Goal: Information Seeking & Learning: Find specific fact

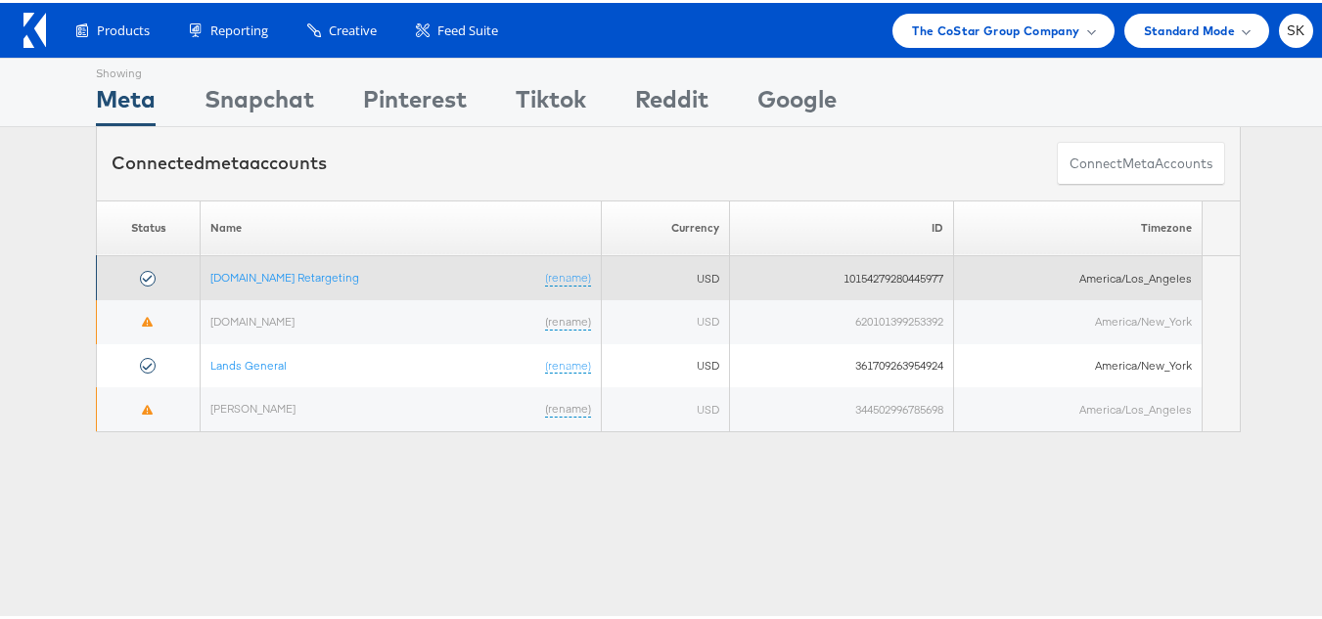
click at [336, 288] on td "Apartments.com Retargeting (rename)" at bounding box center [401, 275] width 401 height 44
click at [334, 281] on link "[DOMAIN_NAME] Retargeting" at bounding box center [284, 274] width 149 height 15
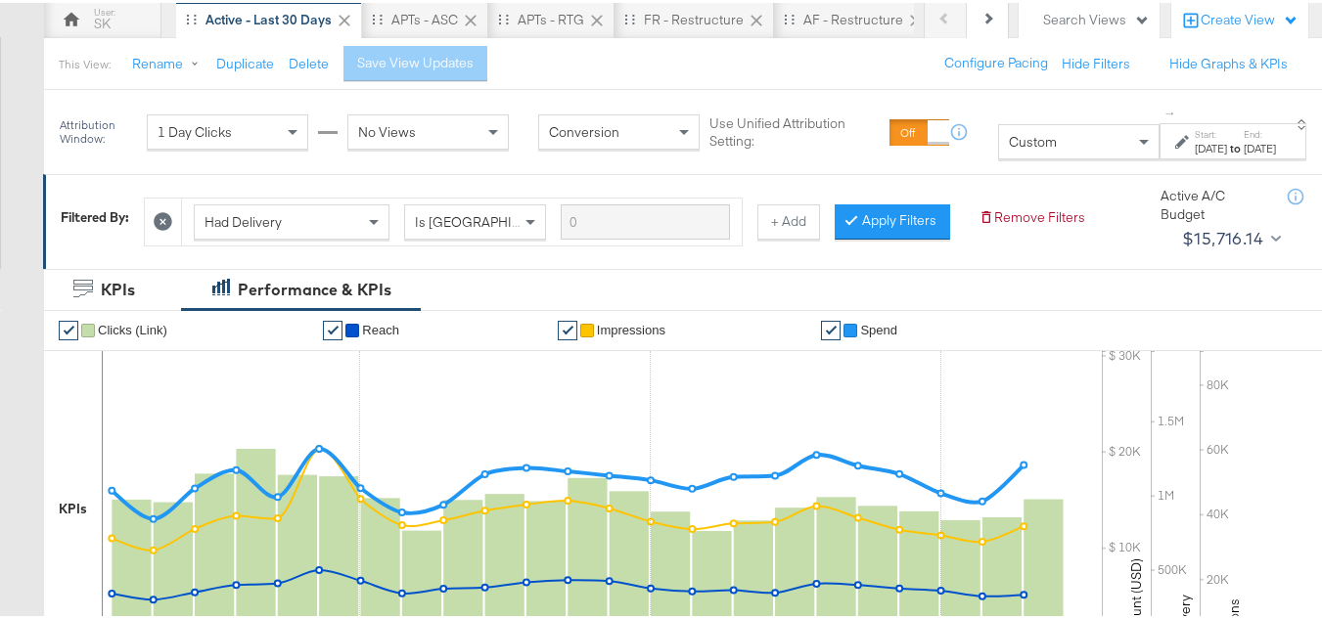
scroll to position [293, 0]
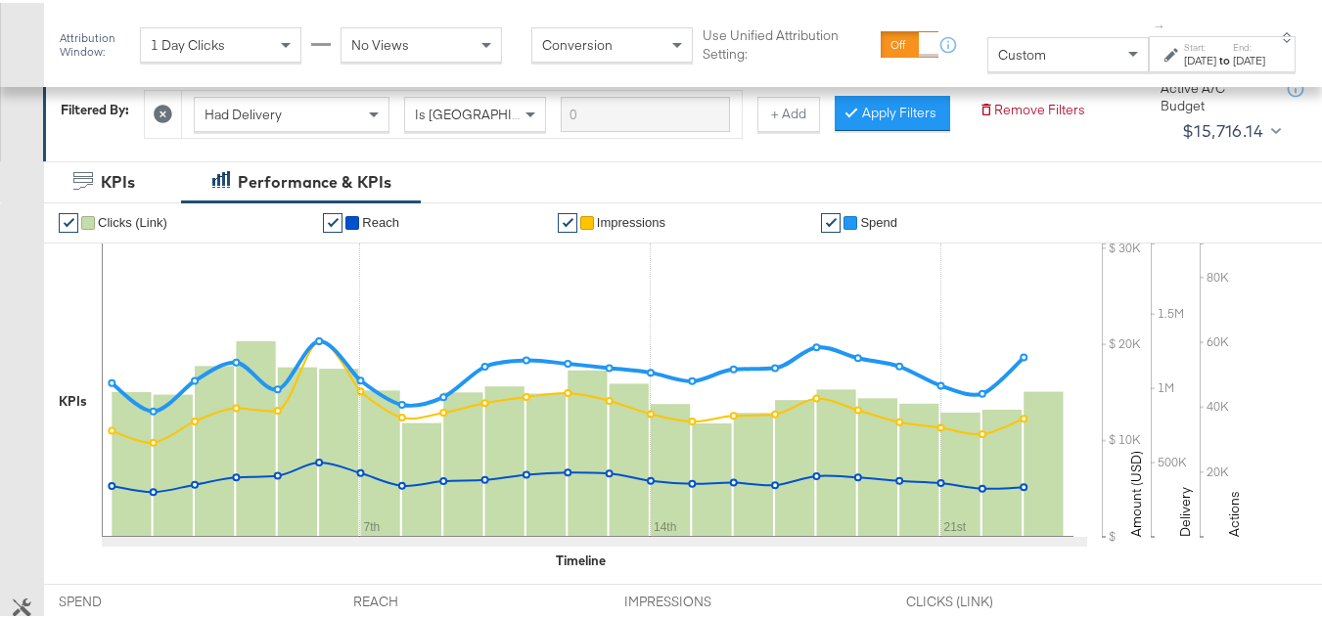
click at [968, 75] on div "Attribution Window: 1 Day Clicks No Views Conversion Use Unified Attribution Se…" at bounding box center [683, 42] width 1278 height 84
click at [998, 61] on span "Custom" at bounding box center [1022, 52] width 48 height 18
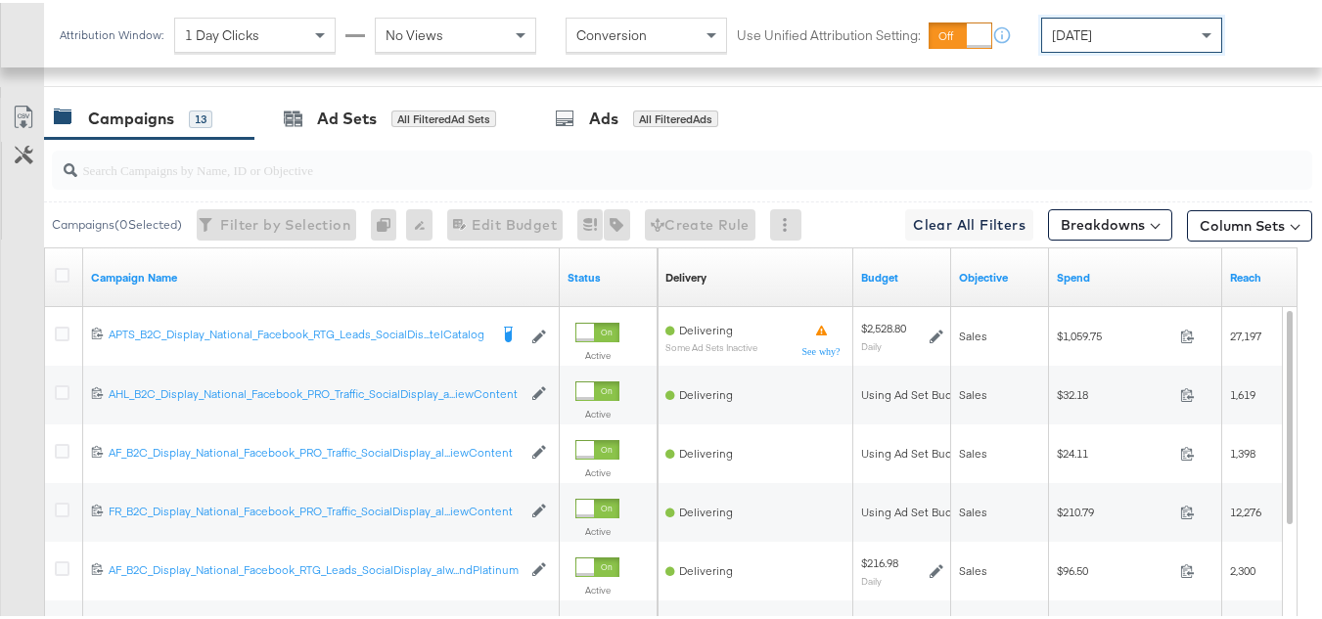
scroll to position [753, 0]
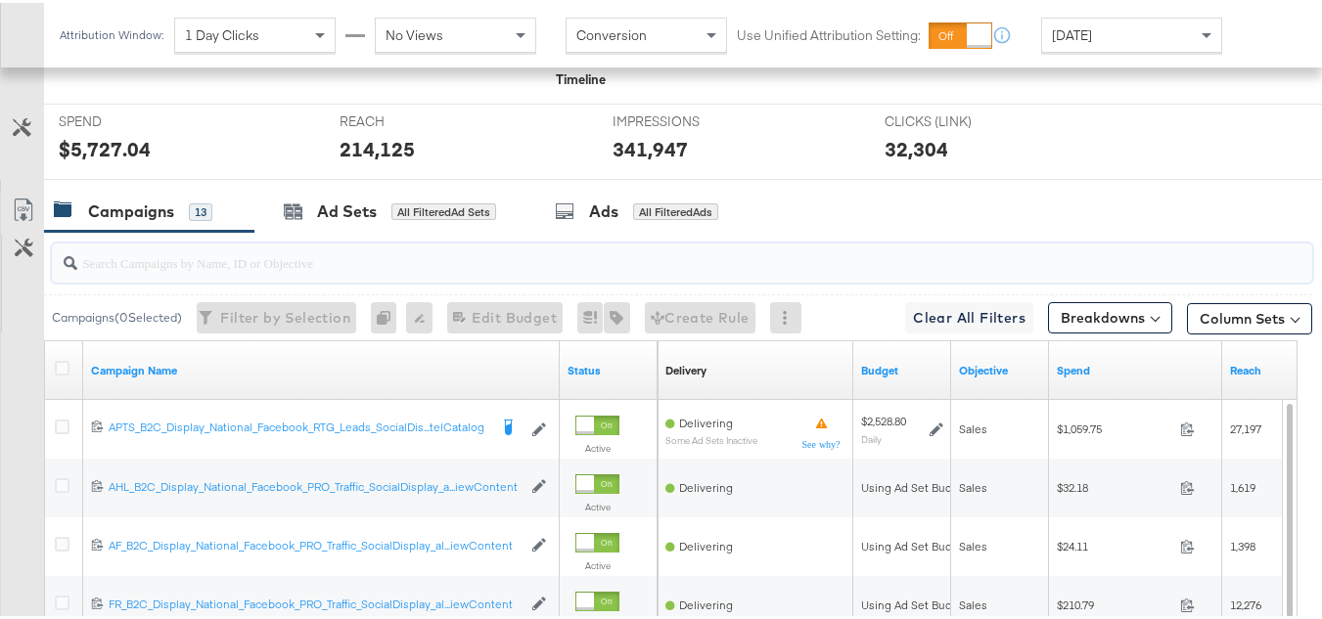
click at [166, 271] on input "search" at bounding box center [638, 252] width 1123 height 38
paste input "APTS_B2C_Display_National_Facebook_RTG_Leads_SocialDisplay_Retargeting_Diamond_…"
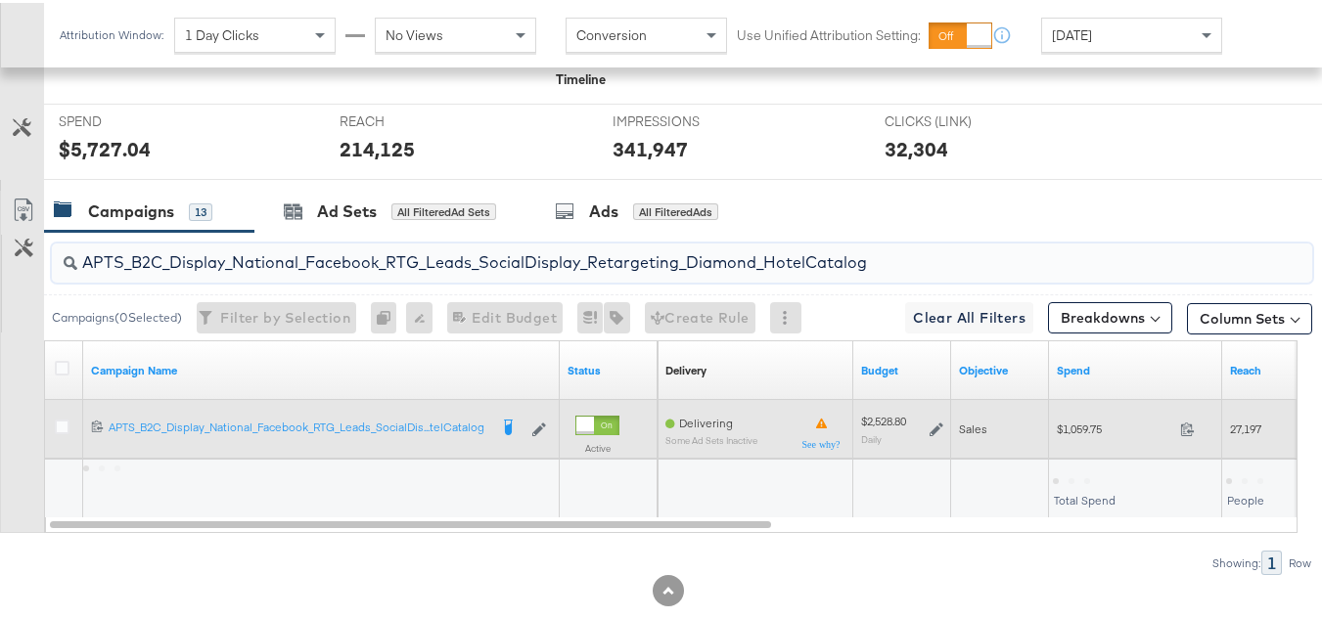
click at [1047, 442] on div "Sales" at bounding box center [1000, 426] width 98 height 31
click at [1088, 441] on div "$1,059.75 1059.75" at bounding box center [1135, 426] width 173 height 30
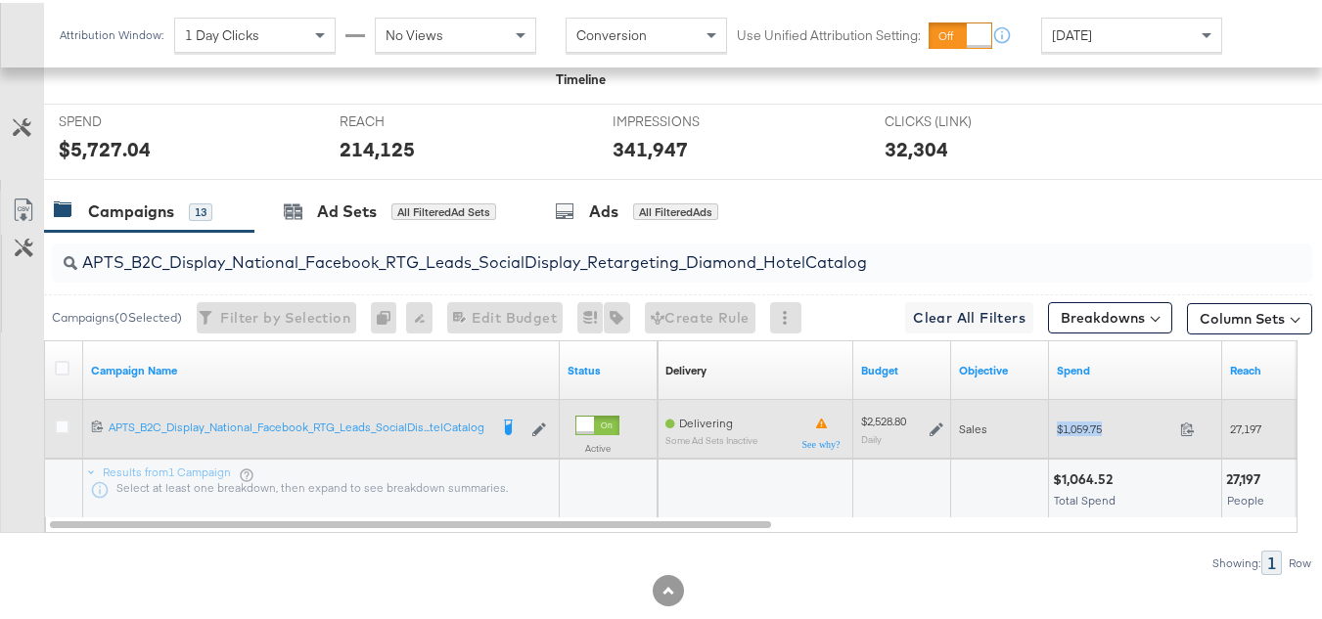
click at [1088, 441] on div "$1,059.75 1059.75" at bounding box center [1135, 426] width 173 height 30
copy div "$1,059.75"
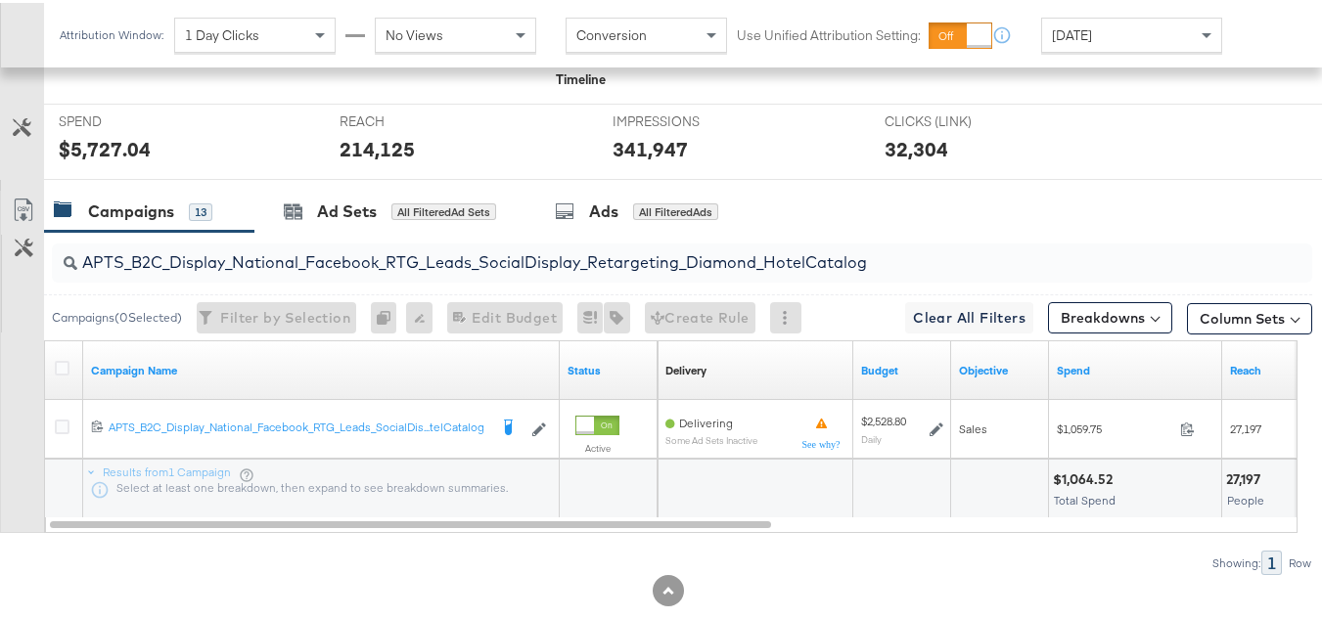
click at [380, 271] on input "APTS_B2C_Display_National_Facebook_RTG_Leads_SocialDisplay_Retargeting_Diamond_…" at bounding box center [638, 252] width 1123 height 38
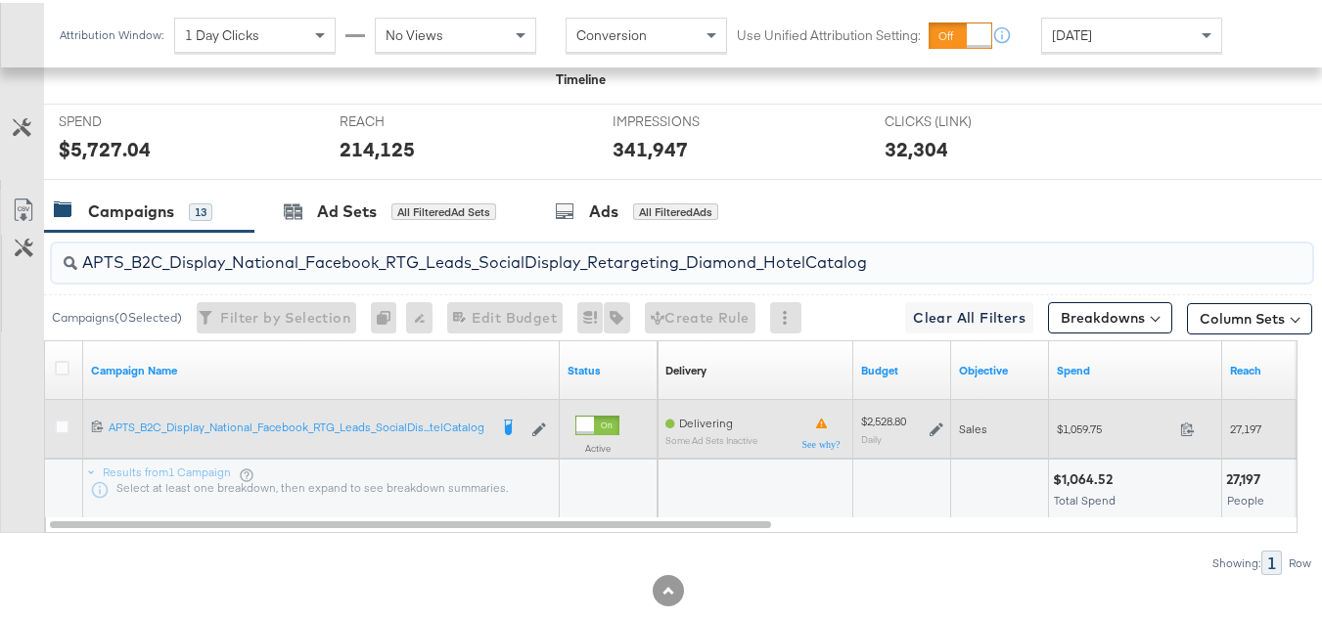
paste input "alwayson_Retargeting_DARE24_DiamondPlatinum"
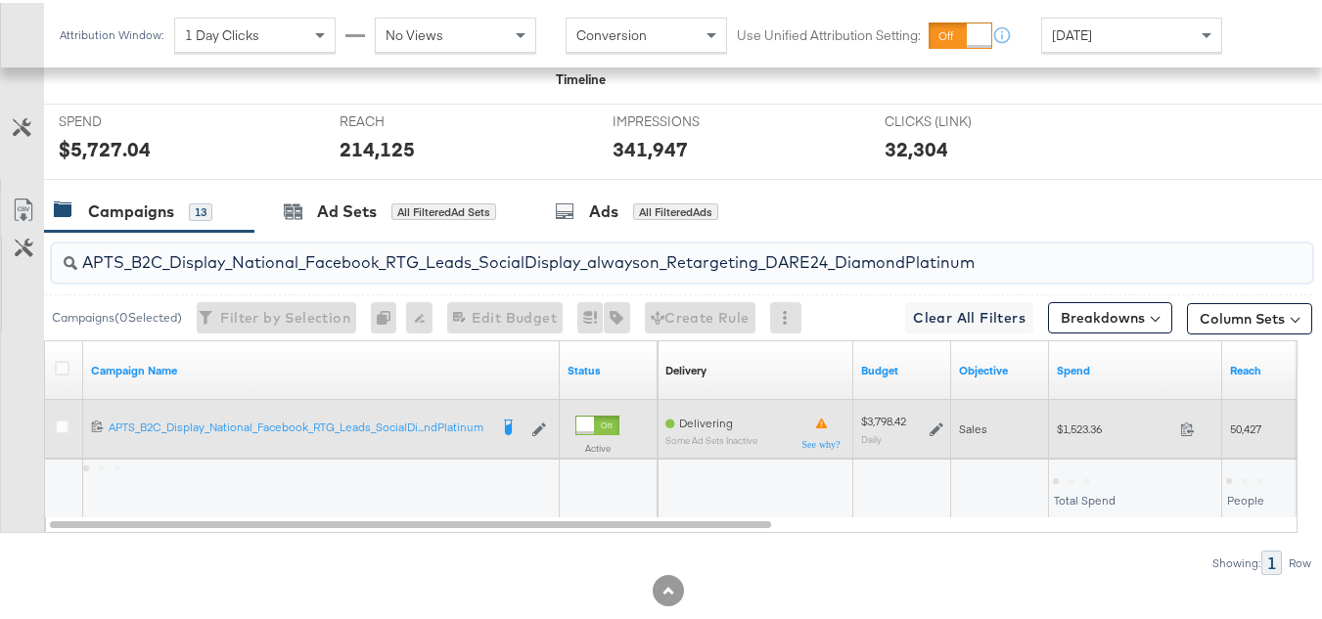
click at [1078, 433] on span "$1,523.36" at bounding box center [1113, 426] width 115 height 15
copy div "$1,523.36"
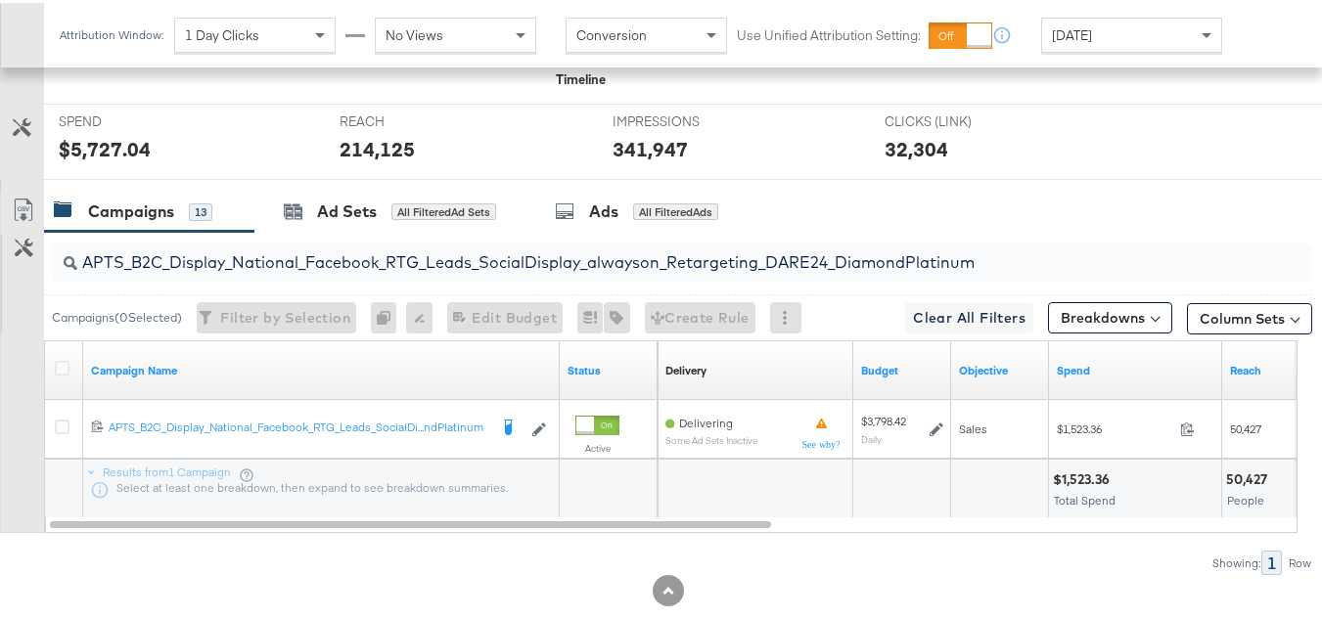
click at [368, 271] on input "APTS_B2C_Display_National_Facebook_RTG_Leads_SocialDisplay_alwayson_Retargeting…" at bounding box center [638, 252] width 1123 height 38
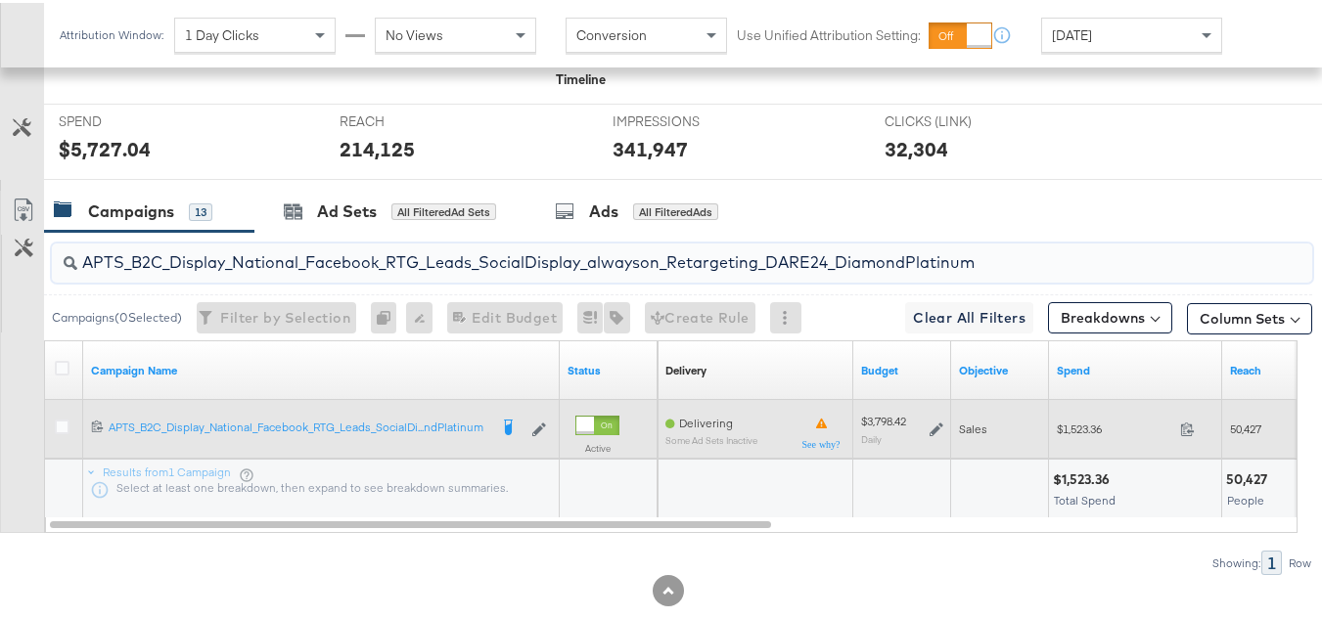
paste input "FR_B2C_Display_National_Facebook_RTG_Leads_SocialDisplay_alwayson_Retargeting_FR"
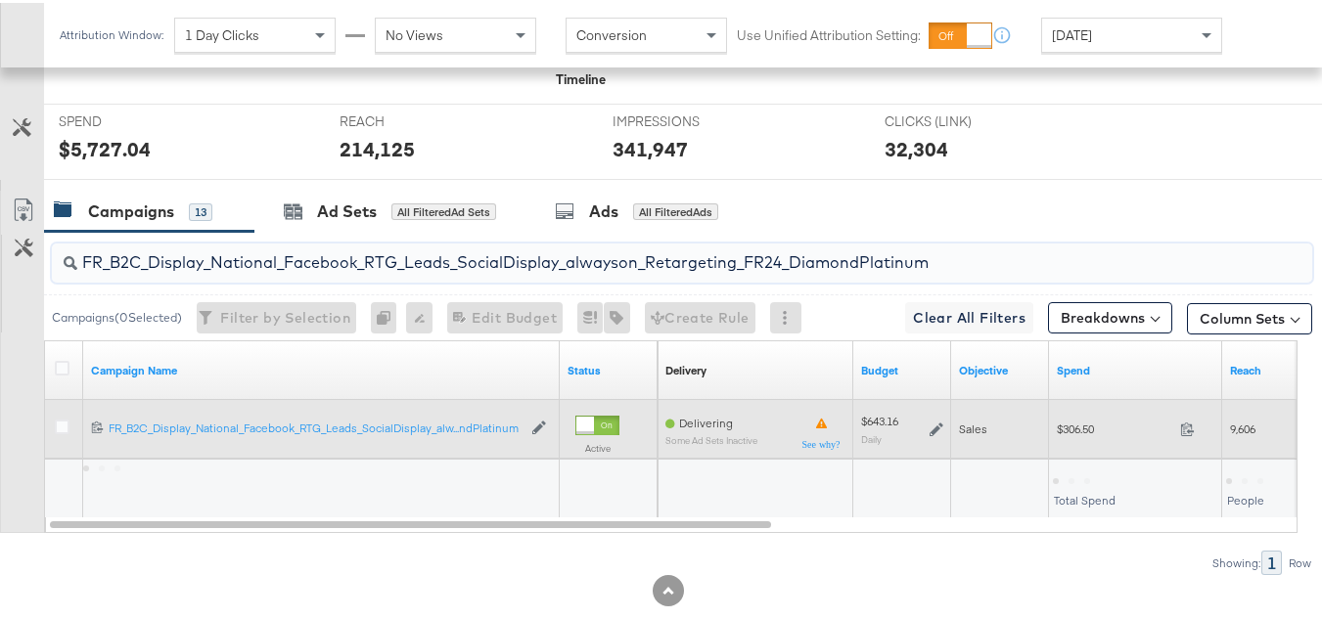
click at [1086, 433] on span "$306.50" at bounding box center [1113, 426] width 115 height 15
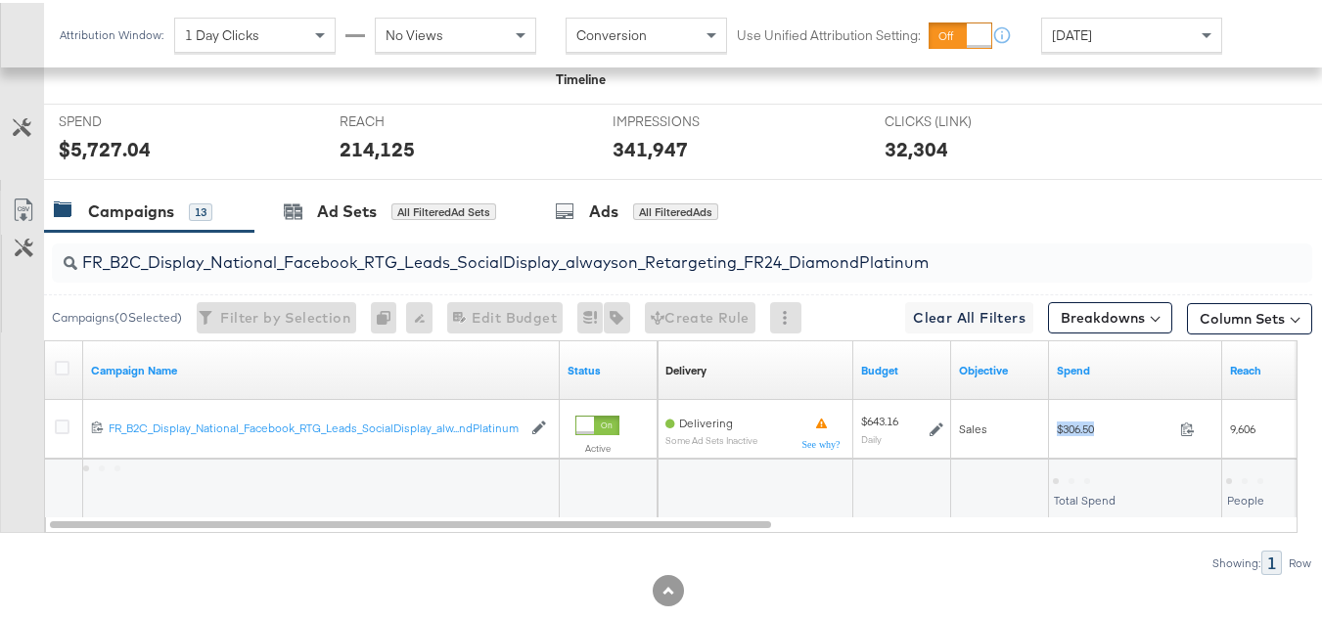
copy div "$306.50"
click at [359, 270] on input "FR_B2C_Display_National_Facebook_RTG_Leads_SocialDisplay_alwayson_Retargeting_F…" at bounding box center [638, 252] width 1123 height 38
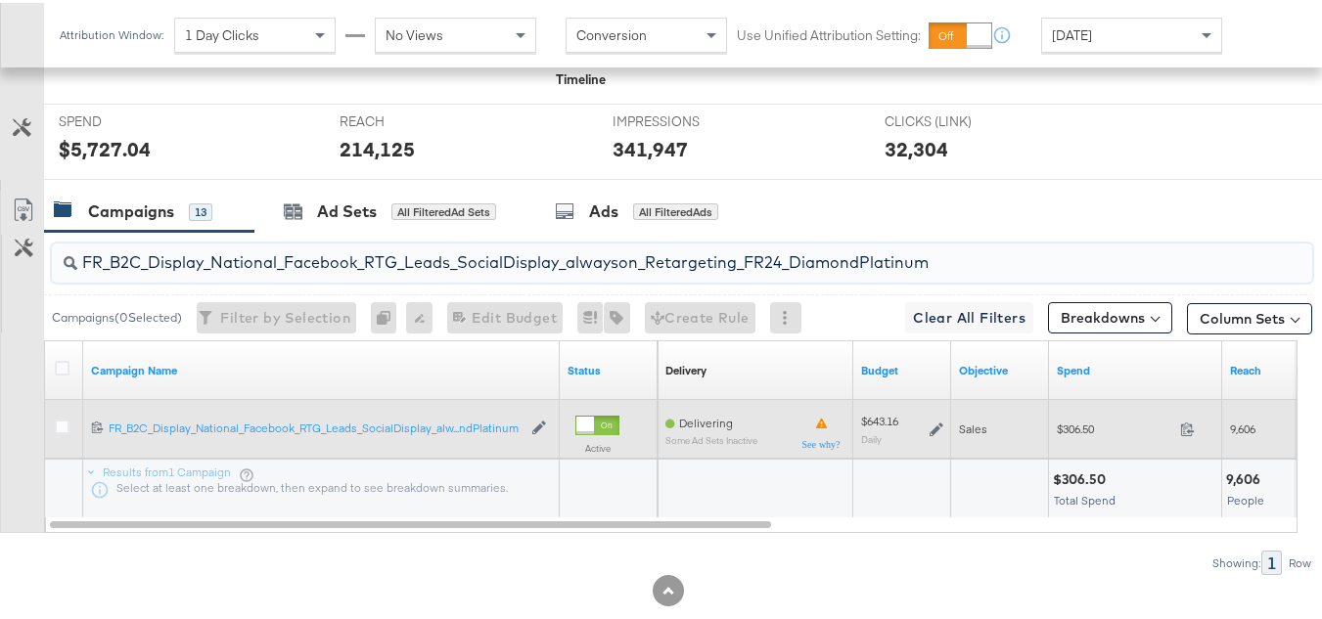
paste input "AF_B2C_Display_National_Facebook_RTG_Leads_SocialDisplay_alwayson_Retargeting_AF"
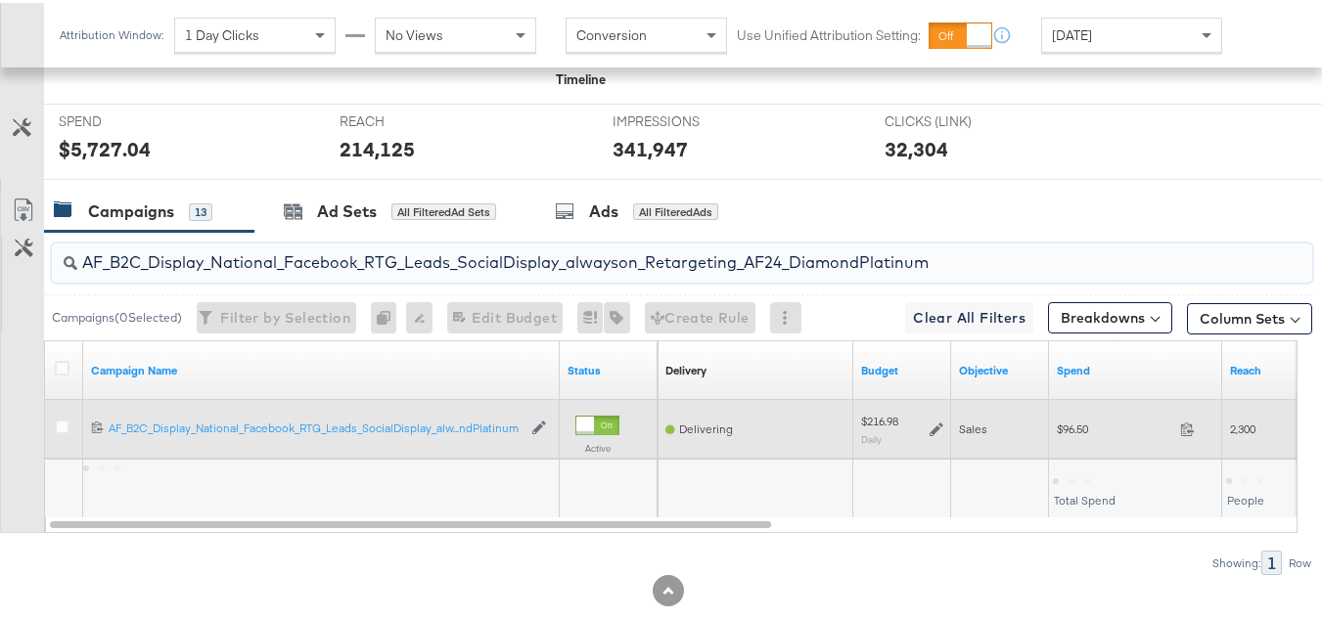
click at [1067, 433] on span "$96.50" at bounding box center [1113, 426] width 115 height 15
copy div "$96.50"
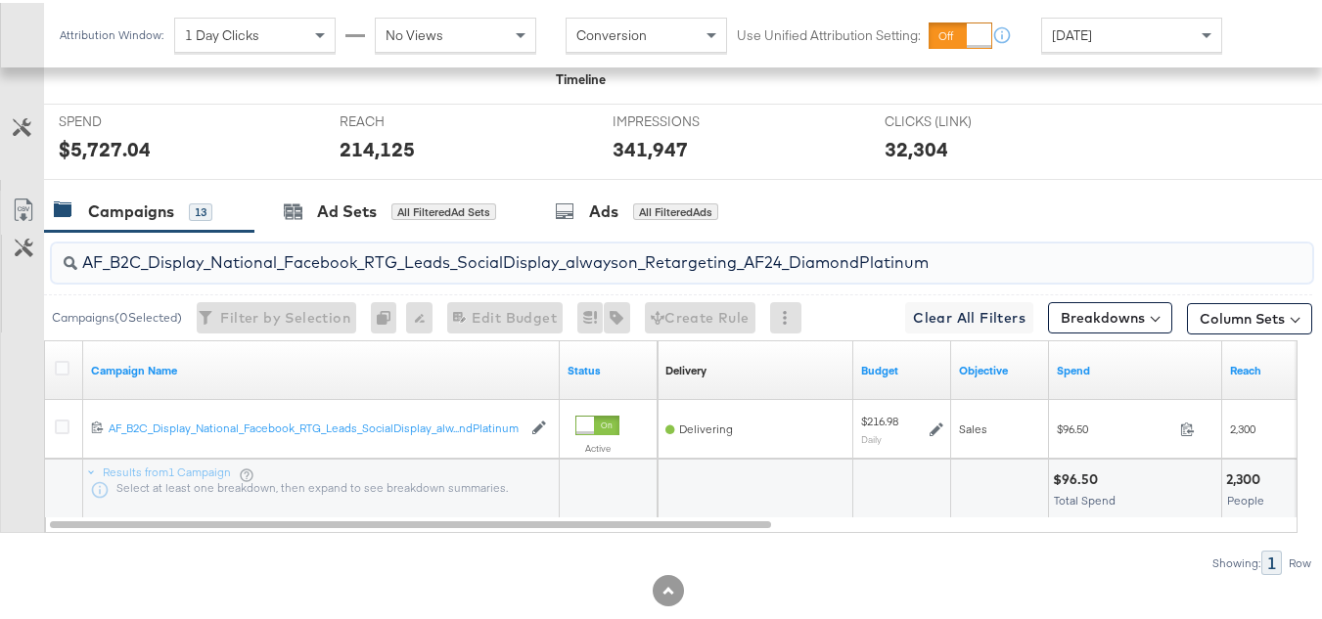
click at [423, 271] on input "AF_B2C_Display_National_Facebook_RTG_Leads_SocialDisplay_alwayson_Retargeting_A…" at bounding box center [638, 252] width 1123 height 38
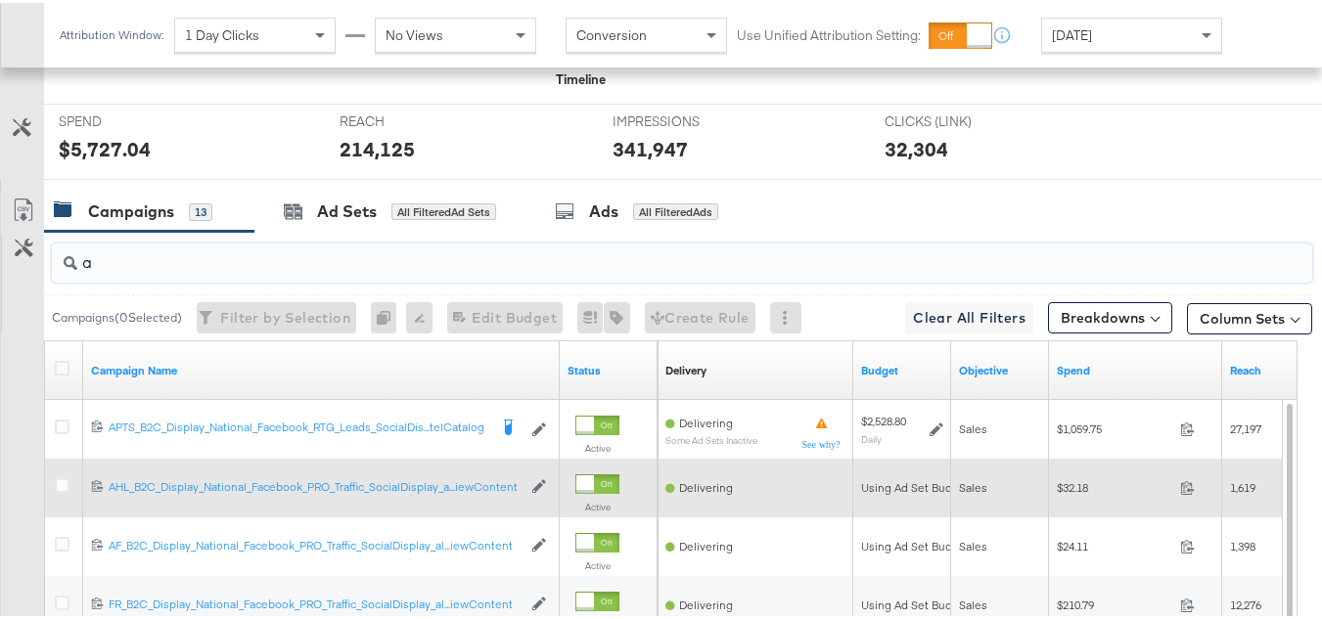
paste input "AHL_B2C_Display_National_Facebook_RTG_Leads_SocialDisplay_alwayson_Retargeting_…"
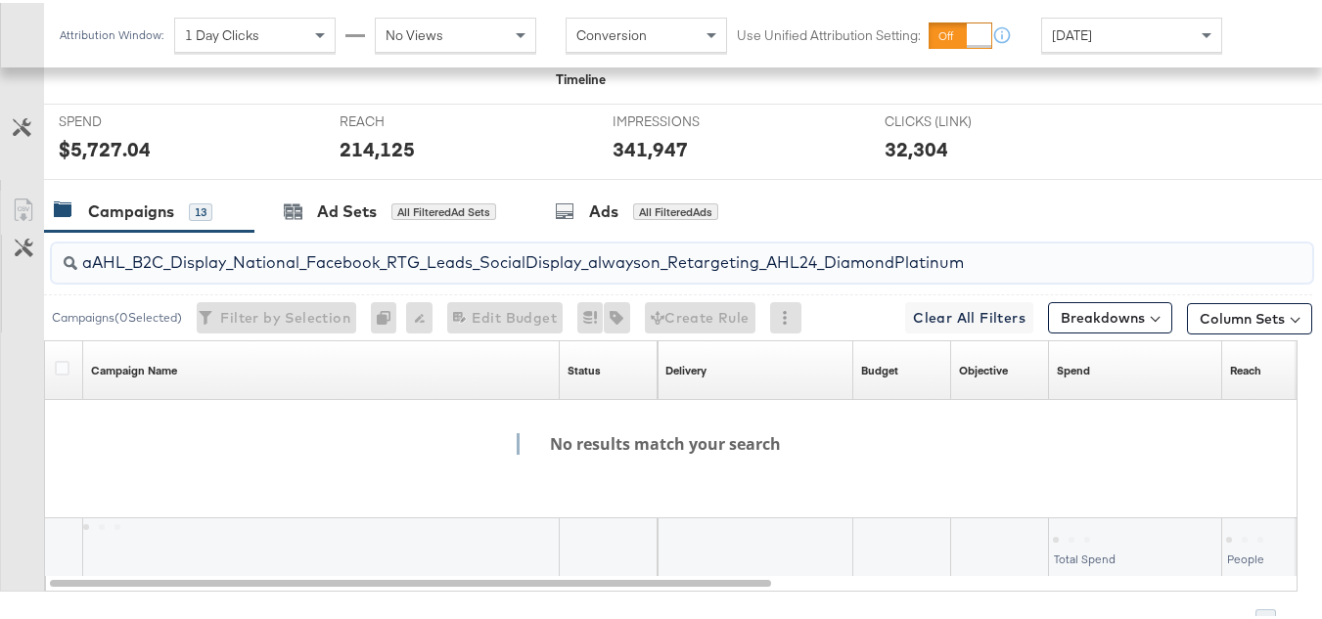
click at [839, 280] on div "aAHL_B2C_Display_National_Facebook_RTG_Leads_SocialDisplay_alwayson_Retargeting…" at bounding box center [682, 260] width 1260 height 39
paste input "search"
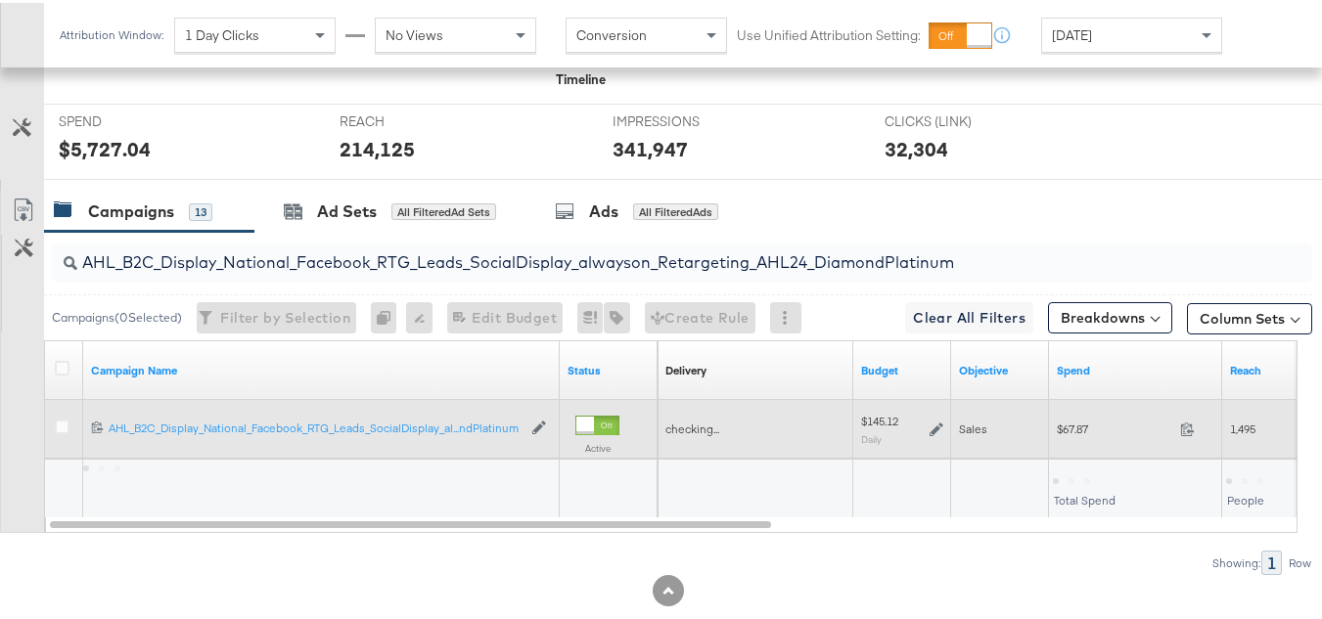
click at [1078, 433] on span "$67.87" at bounding box center [1113, 426] width 115 height 15
copy div "$67.87"
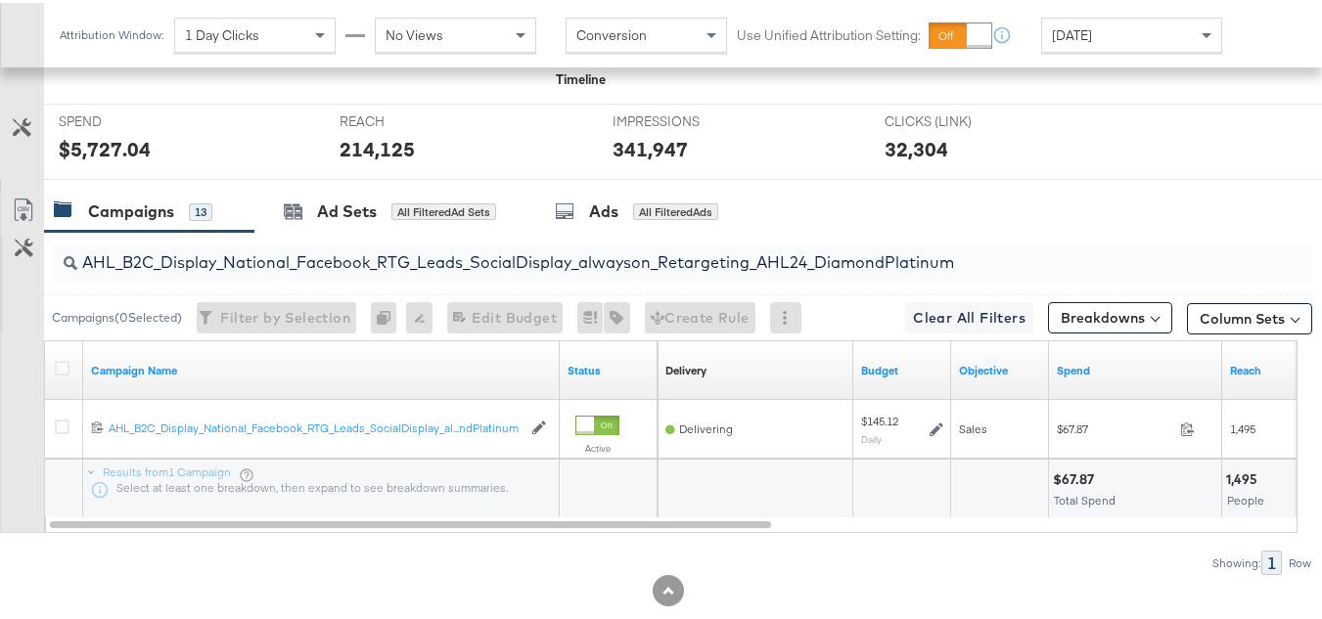
click at [426, 271] on input "AHL_B2C_Display_National_Facebook_RTG_Leads_SocialDisplay_alwayson_Retargeting_…" at bounding box center [638, 252] width 1123 height 38
paste input "PTS_B2C_Display_National_Facebook_PRO_Traffic_SocialDisplay_alwayson_ASC_DARE24…"
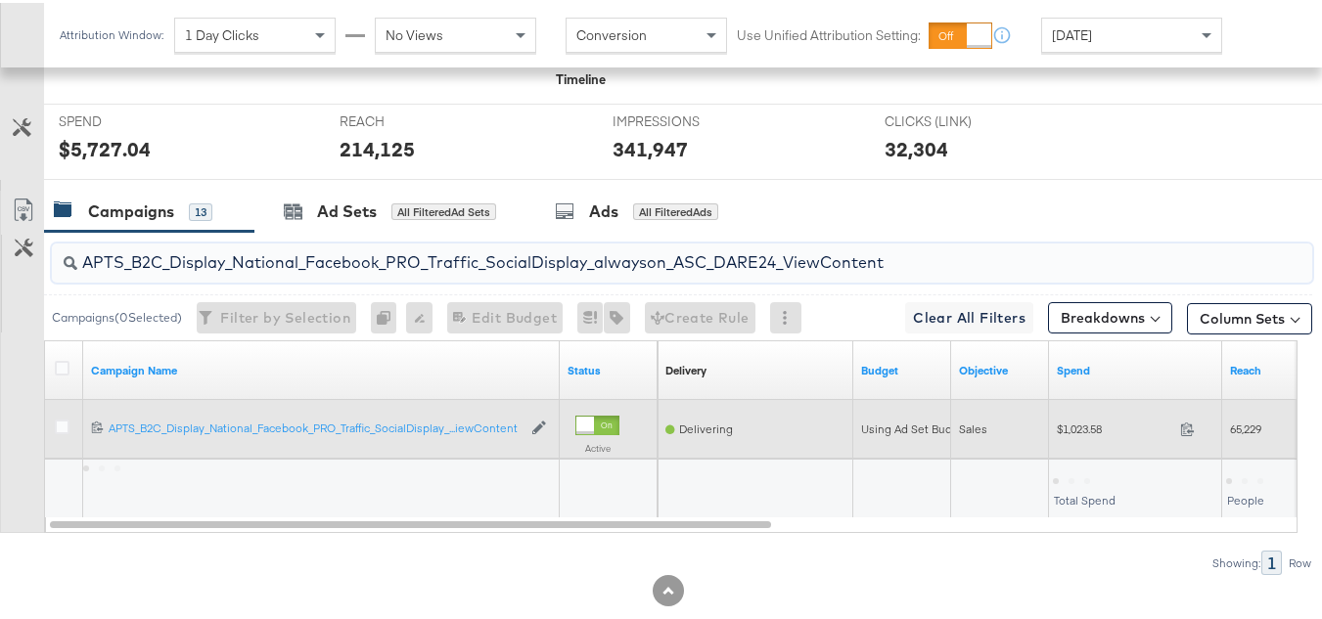
click at [1076, 456] on div "$1,023.58 1023.58" at bounding box center [1135, 426] width 173 height 59
copy div "$1,023.58"
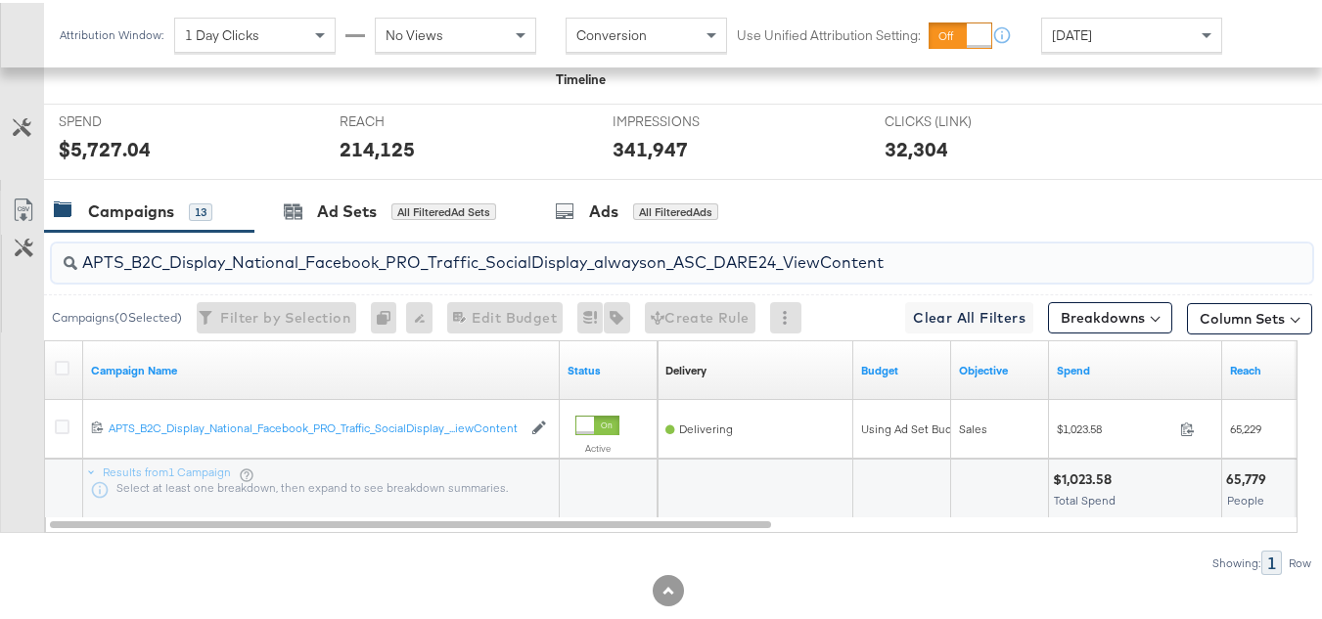
click at [381, 271] on input "APTS_B2C_Display_National_Facebook_PRO_Traffic_SocialDisplay_alwayson_ASC_DARE2…" at bounding box center [638, 252] width 1123 height 38
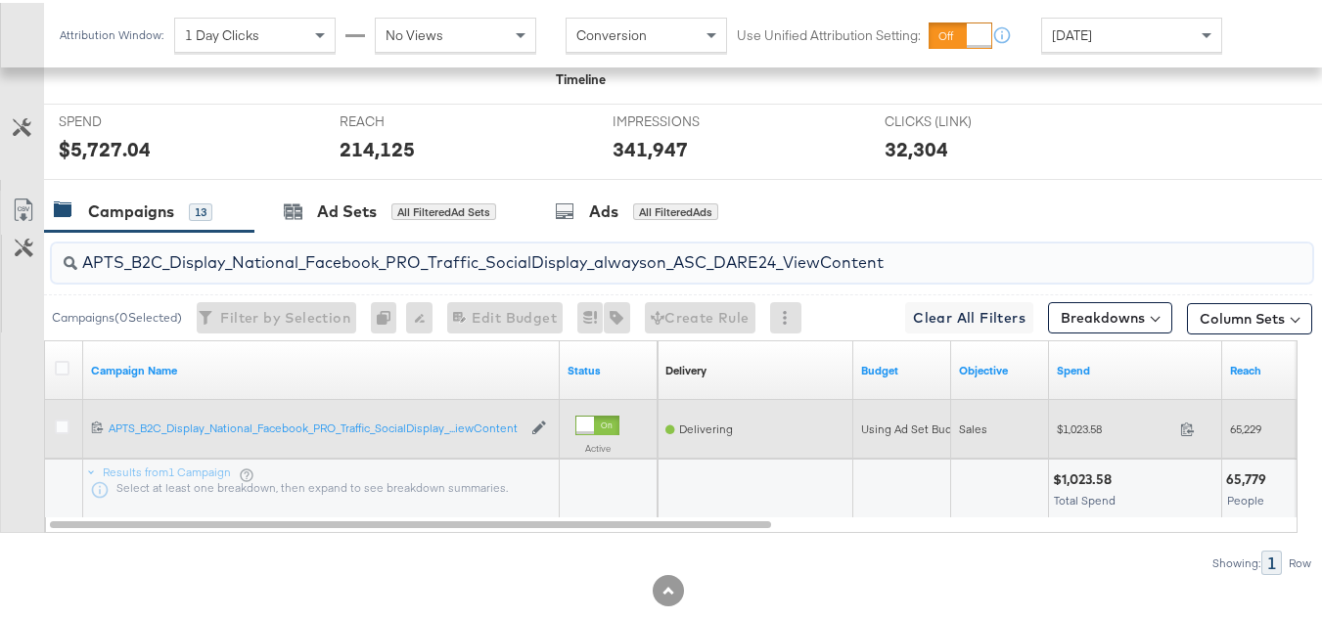
paste input "Leads_SocialDisplay_alwayson_ASC_DARE24_Purchase"
click at [1070, 433] on span "$697.53" at bounding box center [1113, 426] width 115 height 15
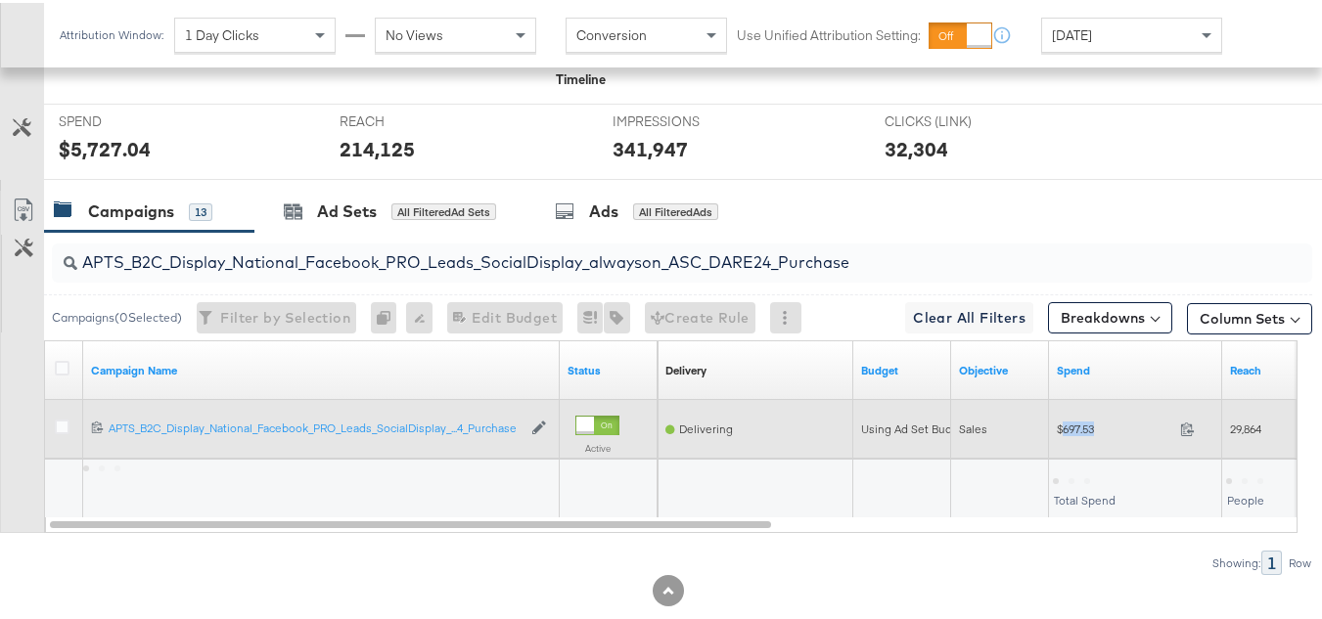
click at [1070, 433] on span "$697.53" at bounding box center [1113, 426] width 115 height 15
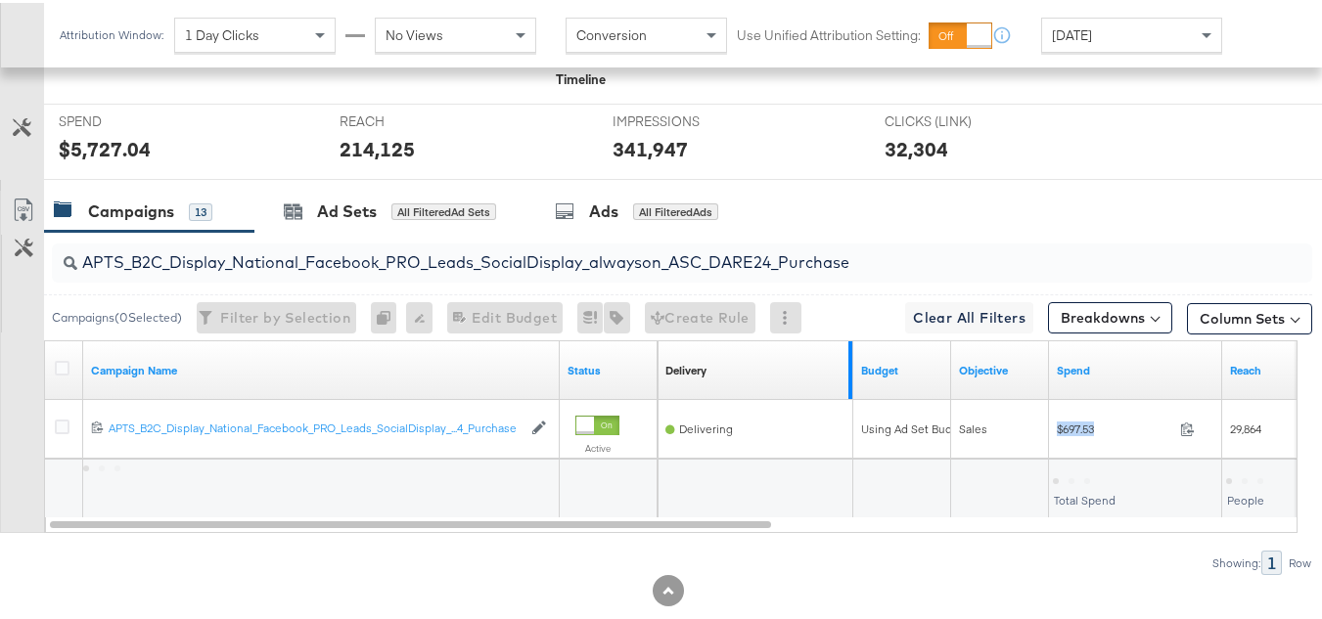
copy div "$697.53"
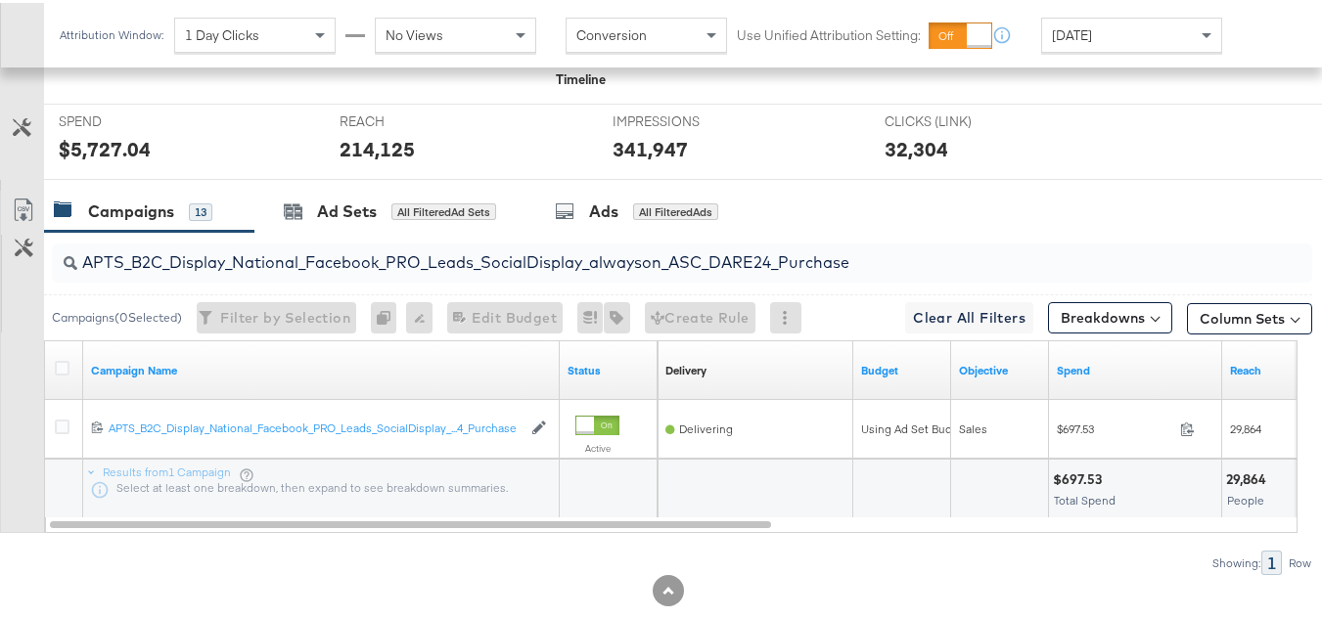
click at [400, 259] on div "APTS_B2C_Display_National_Facebook_PRO_Leads_SocialDisplay_alwayson_ASC_DARE24_…" at bounding box center [678, 260] width 1268 height 63
click at [401, 264] on input "APTS_B2C_Display_National_Facebook_PRO_Leads_SocialDisplay_alwayson_ASC_DARE24_…" at bounding box center [638, 252] width 1123 height 38
click at [401, 270] on input "APTS_B2C_Display_National_Facebook_PRO_Leads_SocialDisplay_alwayson_ASC_DARE24_…" at bounding box center [638, 252] width 1123 height 38
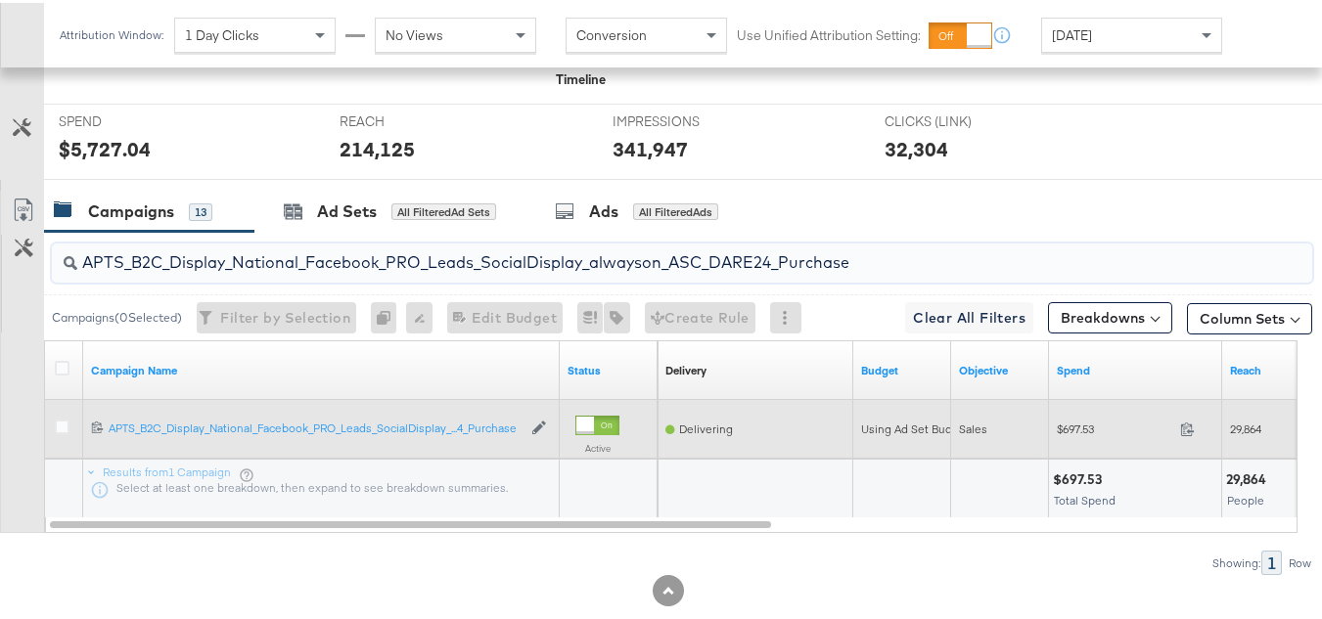
paste input "F_B2C_Display_National_Facebook_PRO_Traffic_SocialDisplay_alwayson_ASC_AF24_Vie…"
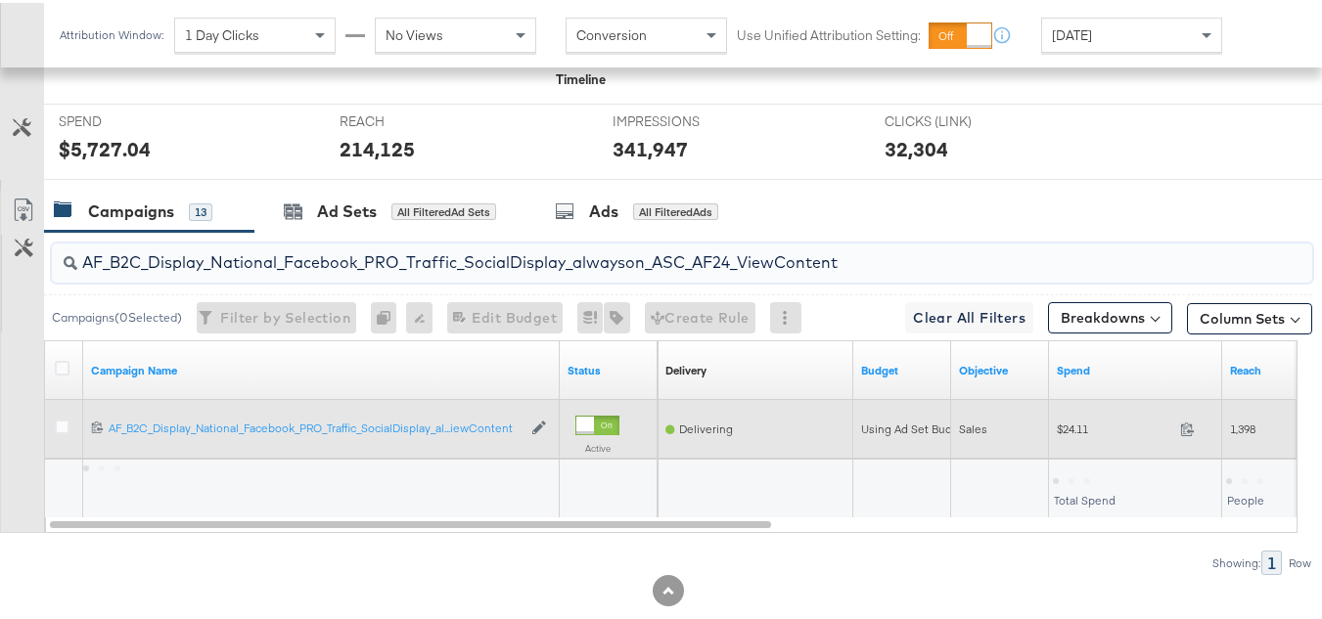
click at [1069, 433] on span "$24.11" at bounding box center [1113, 426] width 115 height 15
copy div "$24.11"
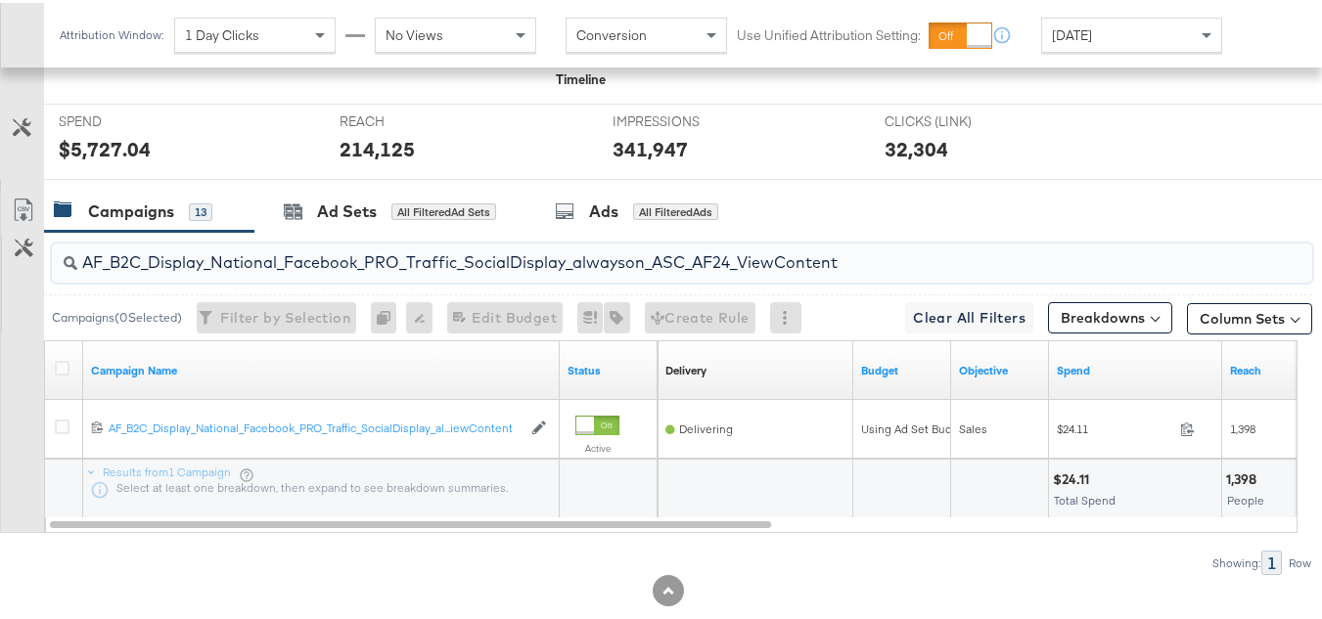
click at [418, 271] on input "AF_B2C_Display_National_Facebook_PRO_Traffic_SocialDisplay_alwayson_ASC_AF24_Vi…" at bounding box center [638, 252] width 1123 height 38
paste input "FR_B2C_Display_National_Facebook_PRO_Traffic_SocialDisplay_alwayson_ASC_FR"
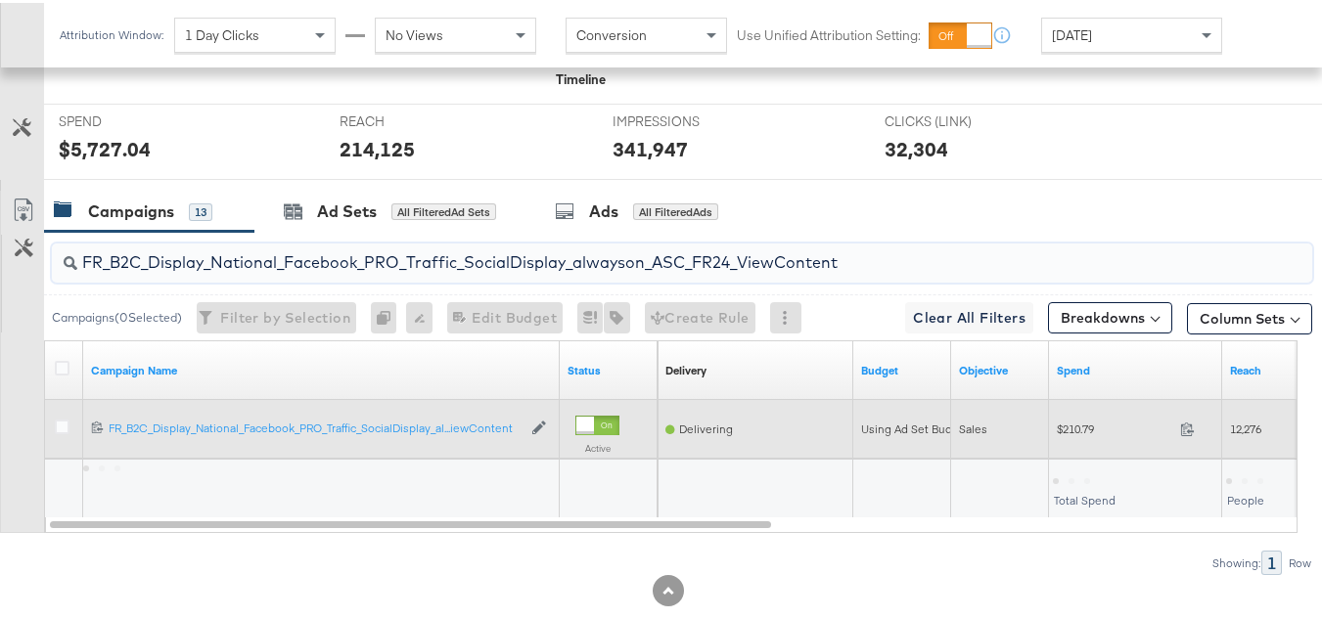
click at [1072, 441] on div "$210.79 210.79" at bounding box center [1135, 426] width 173 height 30
copy div "$210.79"
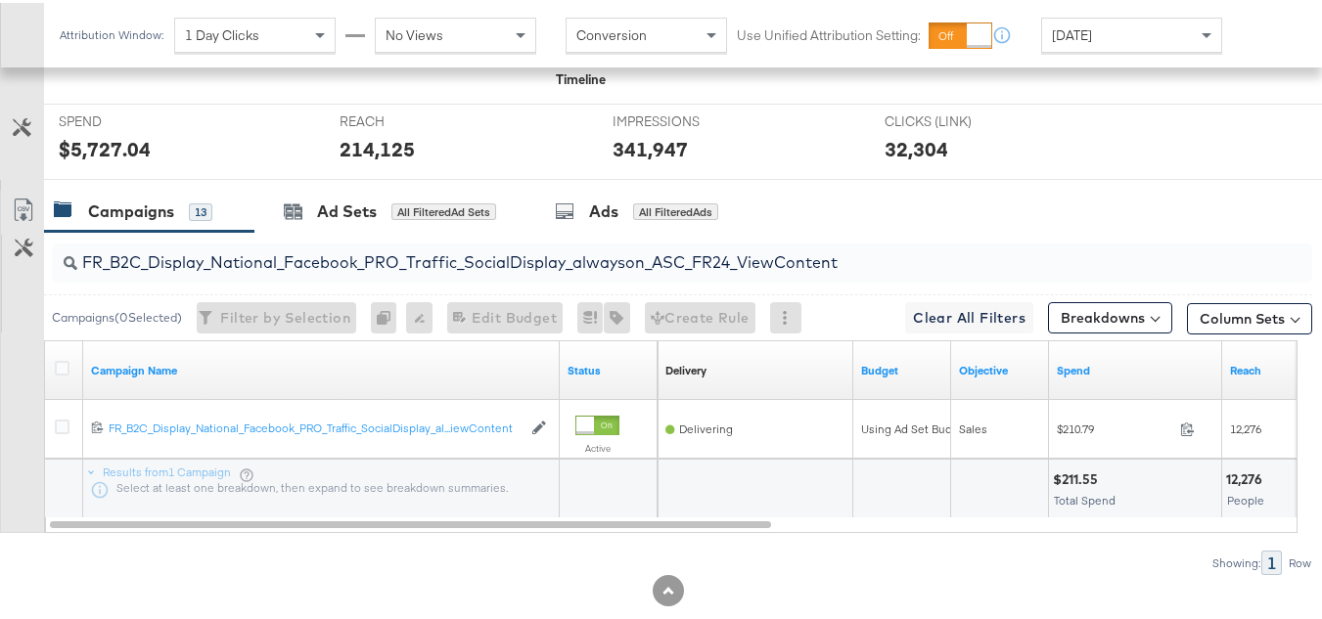
click at [341, 271] on input "FR_B2C_Display_National_Facebook_PRO_Traffic_SocialDisplay_alwayson_ASC_FR24_Vi…" at bounding box center [638, 252] width 1123 height 38
paste input "AHL_B2C_Display_National_Facebook_PRO_Traffic_SocialDisplay_alwayson_ASC_AHL"
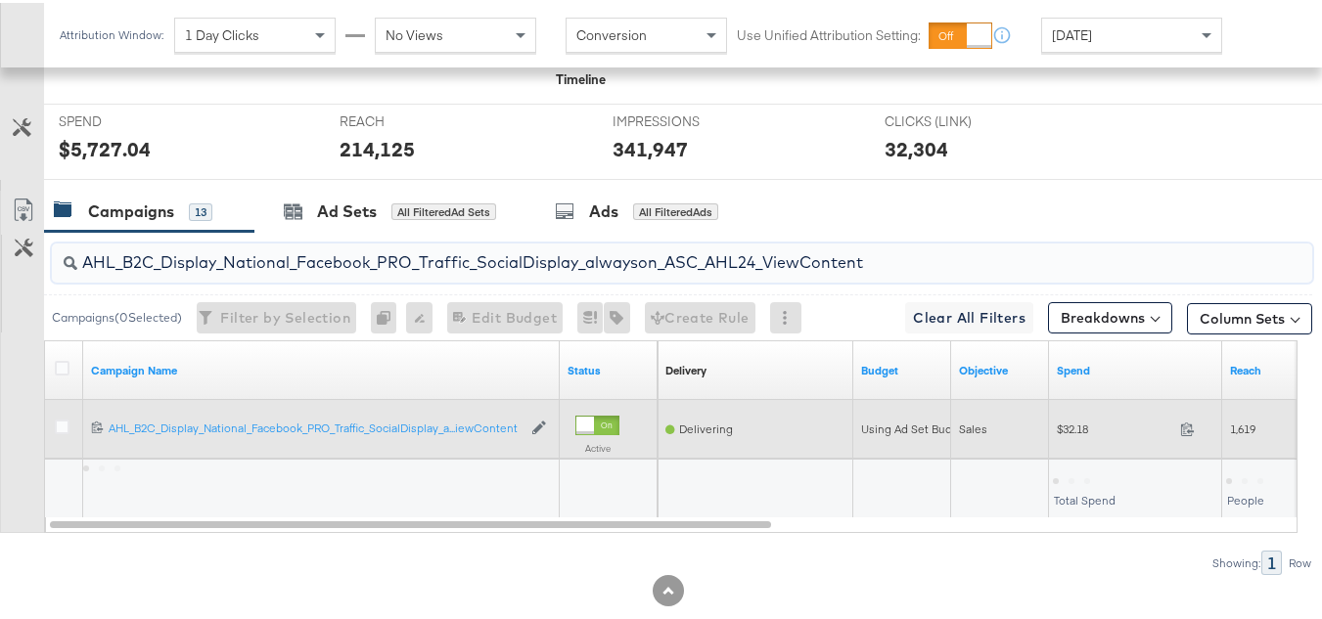
type input "AHL_B2C_Display_National_Facebook_PRO_Traffic_SocialDisplay_alwayson_ASC_AHL24_…"
click at [1077, 441] on div "$32.18 32.18" at bounding box center [1135, 426] width 173 height 30
copy div "$32.18"
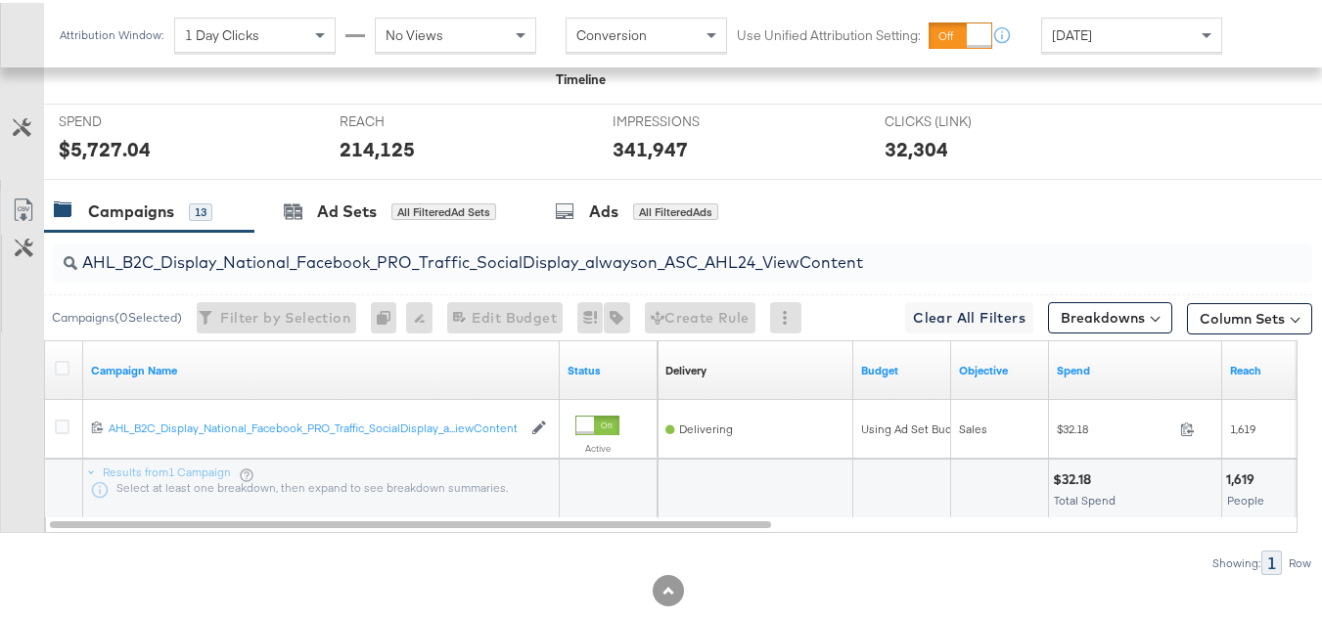
click at [863, 280] on div "AHL_B2C_Display_National_Facebook_PRO_Traffic_SocialDisplay_alwayson_ASC_AHL24_…" at bounding box center [682, 260] width 1260 height 39
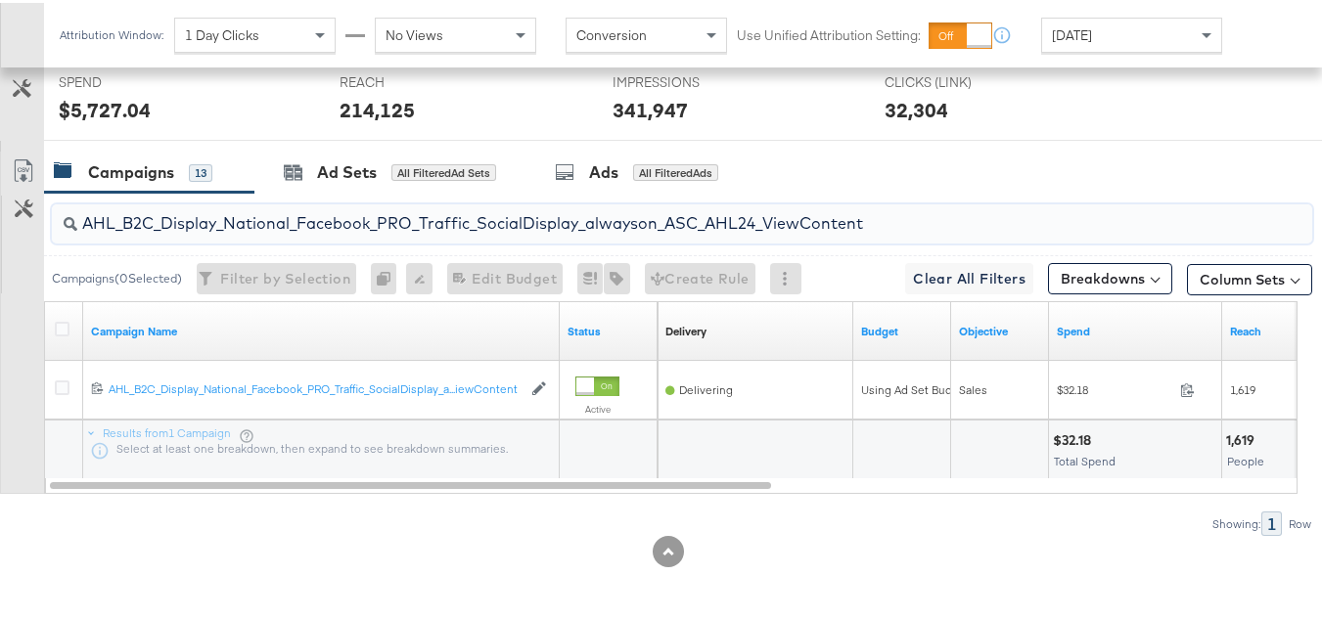
scroll to position [0, 0]
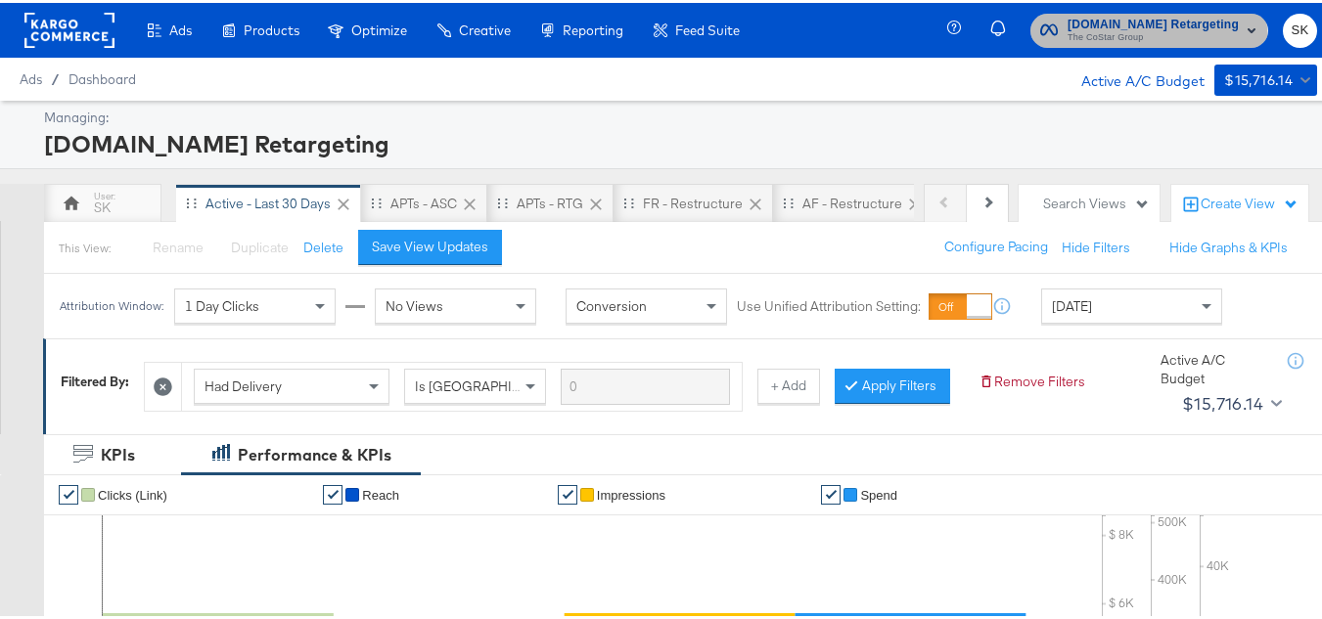
click at [1067, 42] on span "The CoStar Group" at bounding box center [1152, 35] width 171 height 16
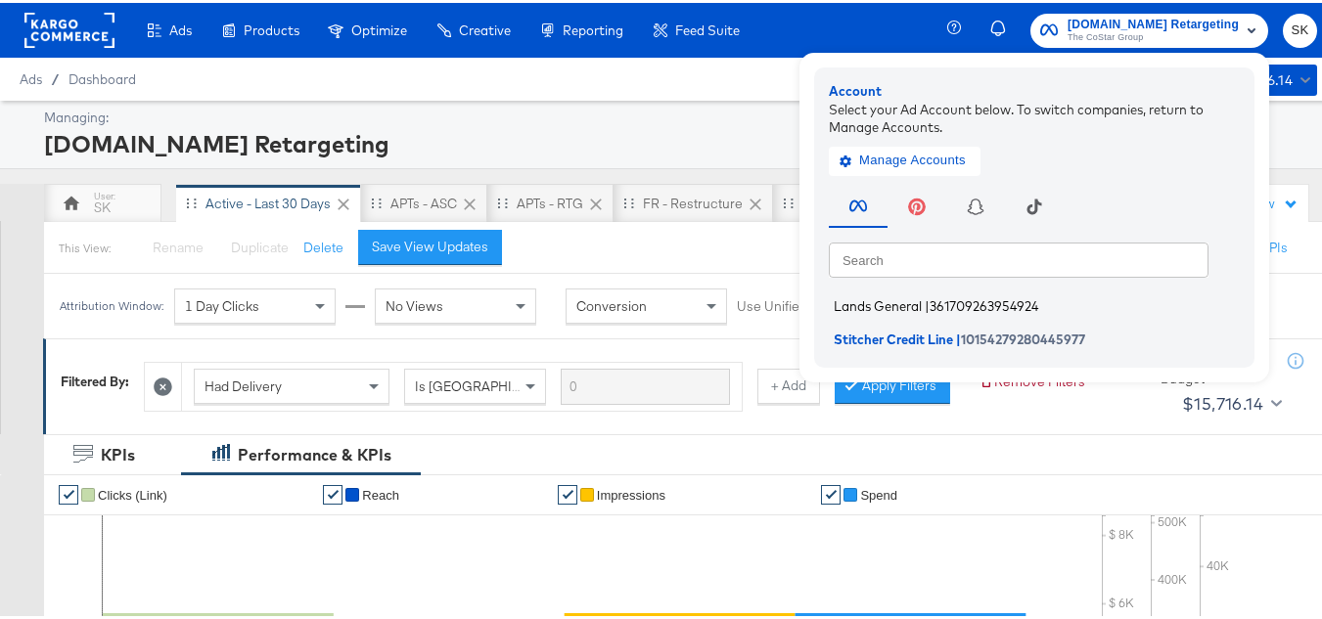
click at [903, 296] on span "Lands General" at bounding box center [877, 303] width 88 height 16
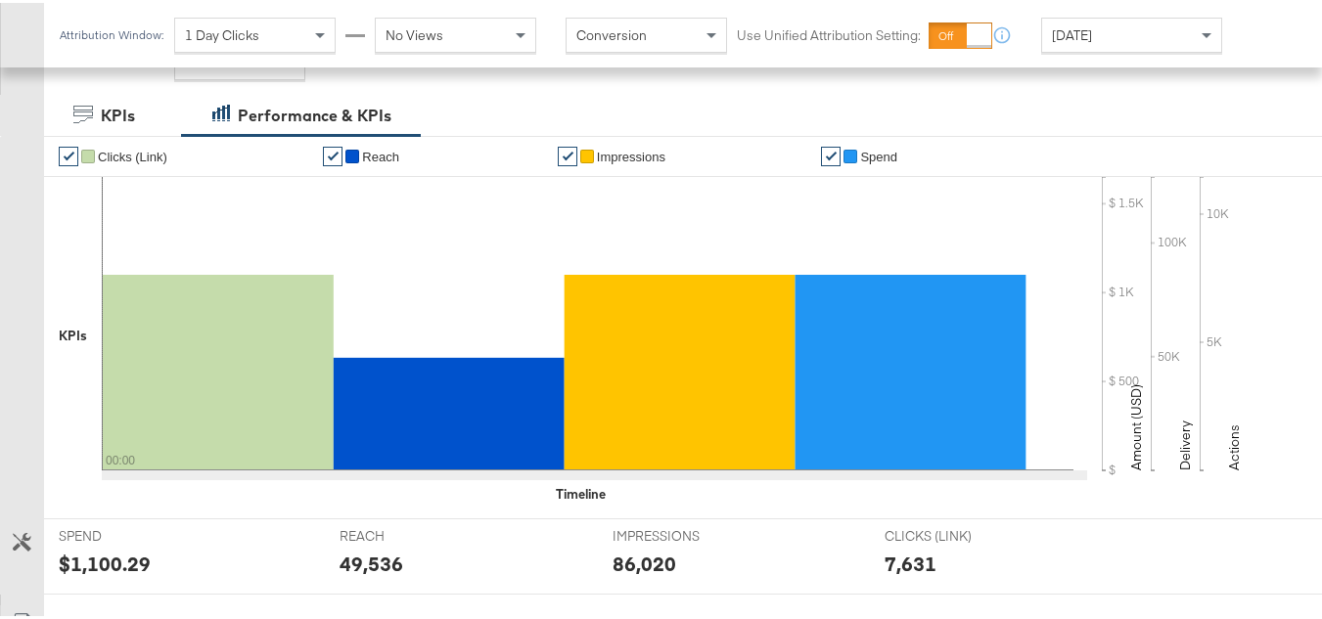
scroll to position [685, 0]
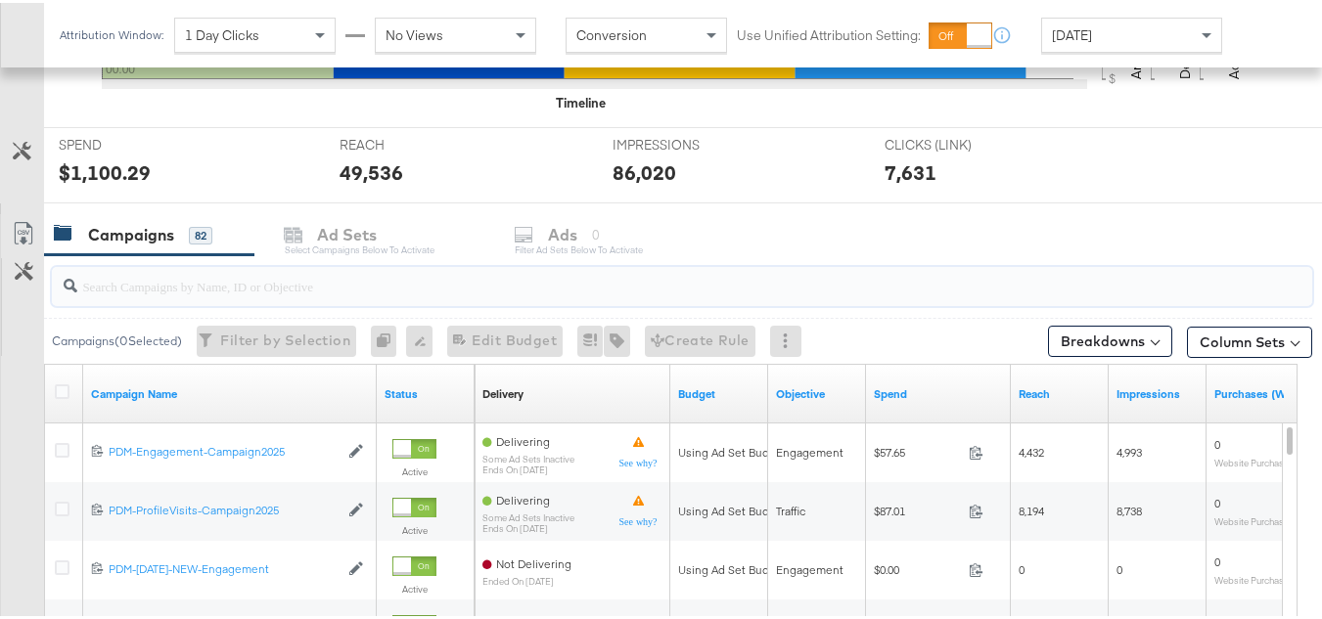
click at [230, 271] on input "search" at bounding box center [638, 275] width 1123 height 38
paste input "B2C_LAND_KC_RT_Sig_24"
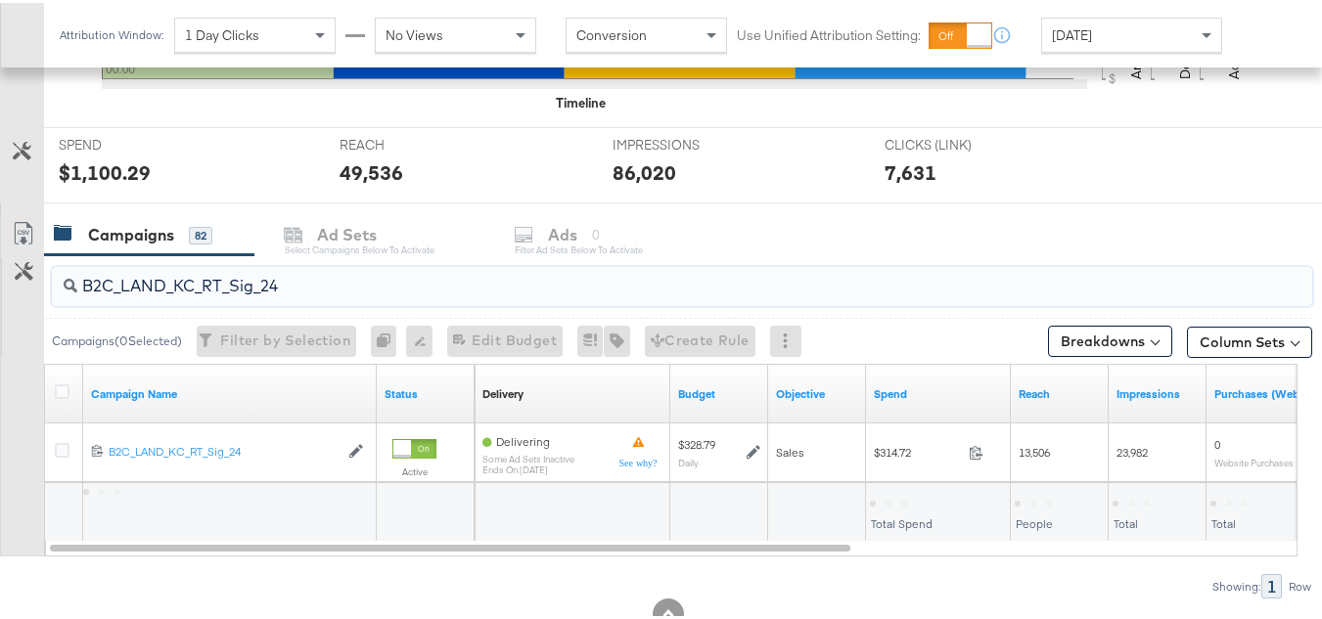
scroll to position [747, 0]
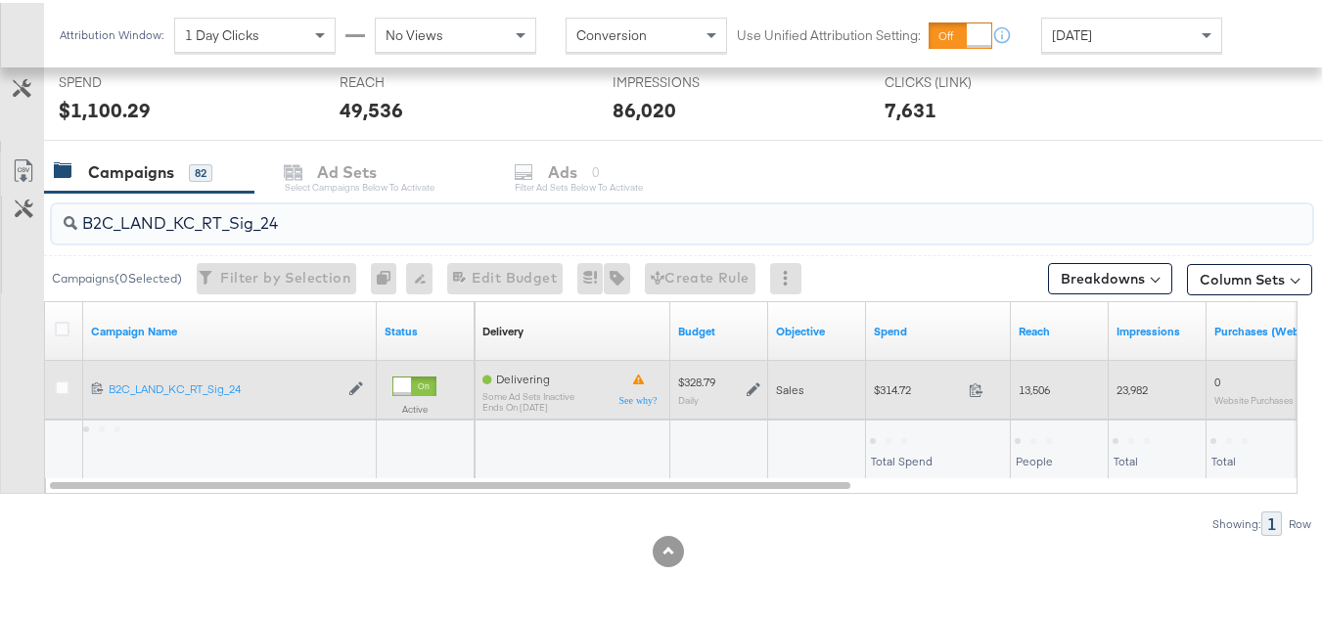
click at [901, 388] on span "$314.72" at bounding box center [917, 387] width 87 height 15
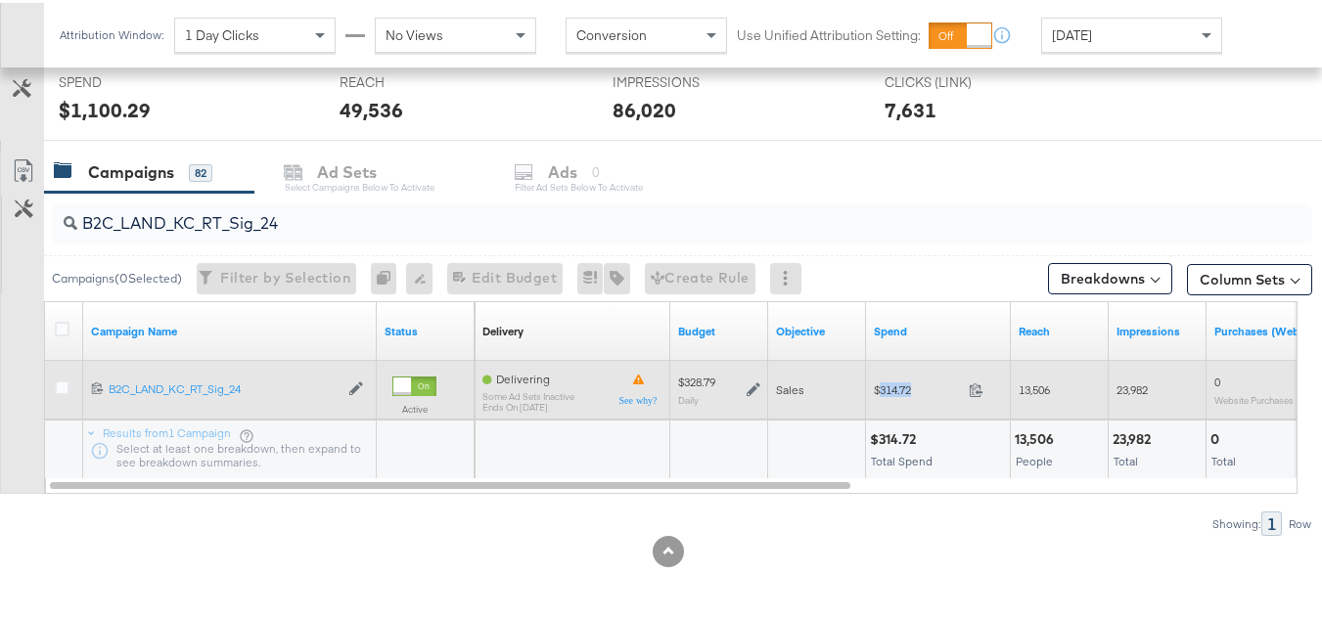
click at [901, 388] on span "$314.72" at bounding box center [917, 387] width 87 height 15
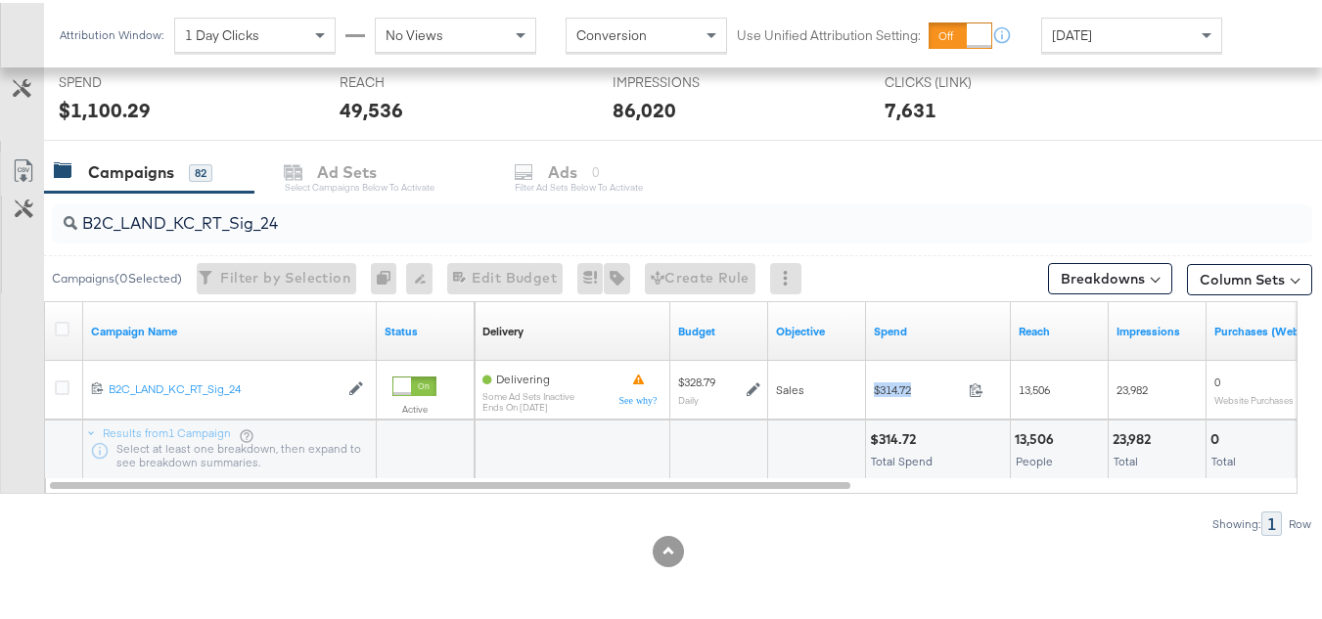
copy div "$314.72"
click at [396, 210] on input "B2C_LAND_KC_RT_Sig_24" at bounding box center [638, 213] width 1123 height 38
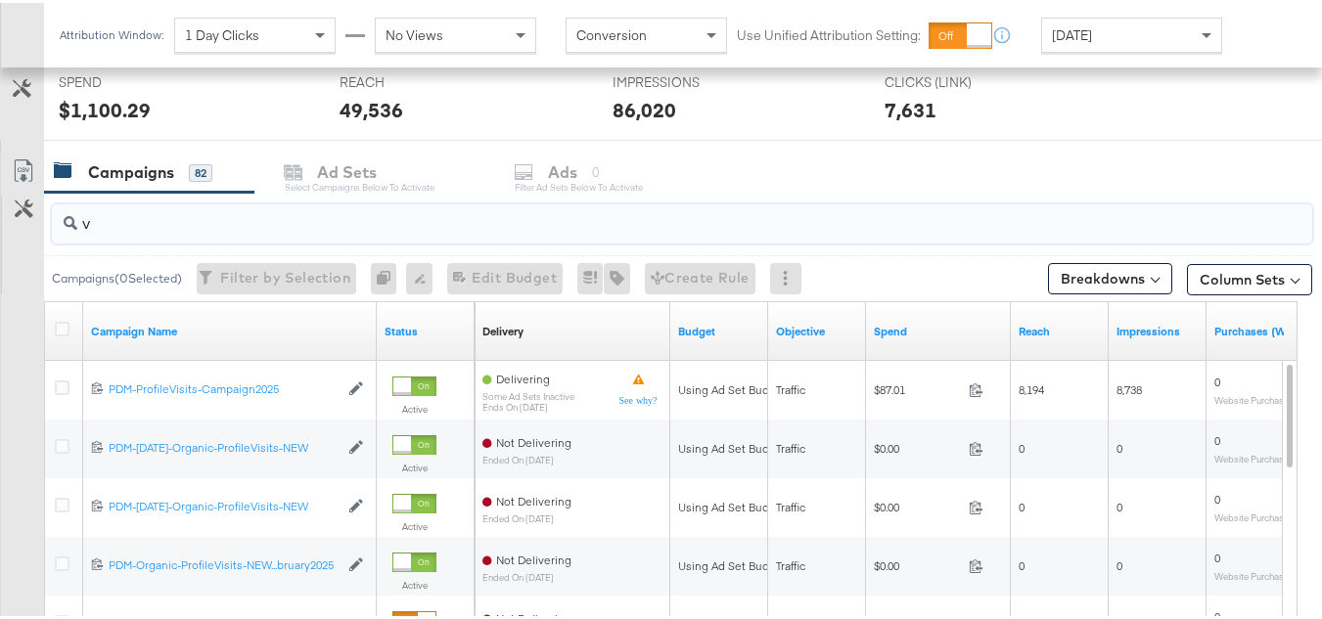
click at [456, 214] on input "v" at bounding box center [638, 213] width 1123 height 38
paste input "B2B_Ecommerce_KC_Retargeting_LW&LOA_Traffic"
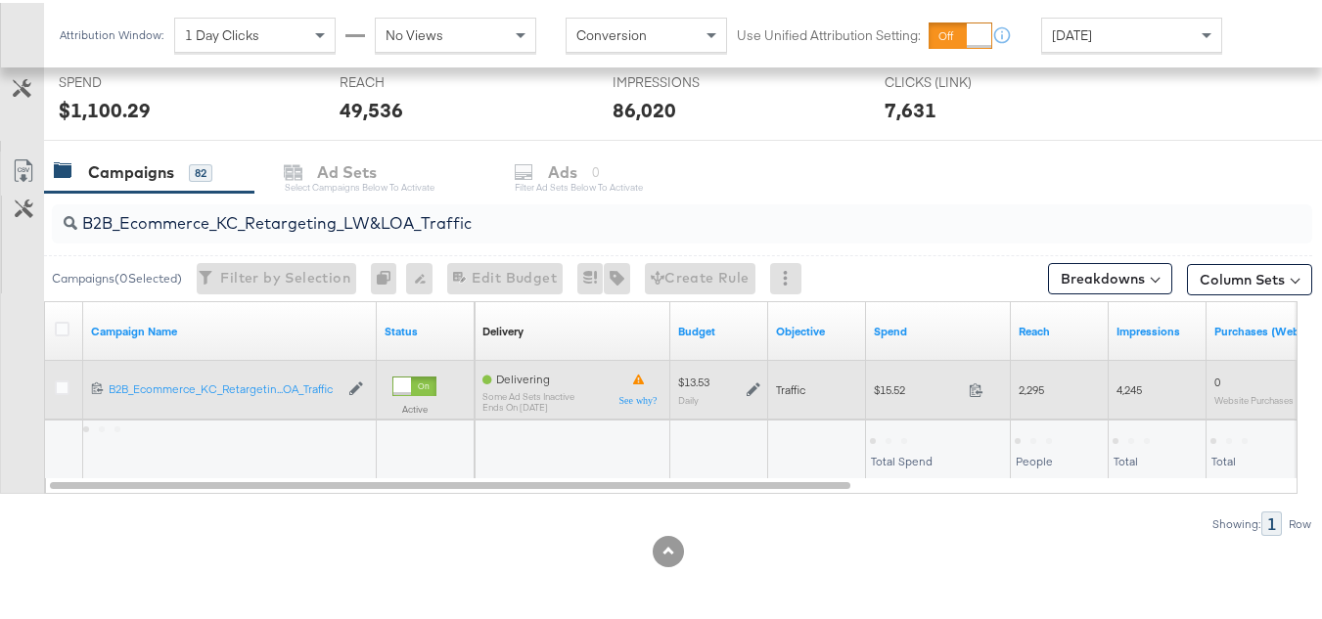
click at [865, 386] on div "Traffic" at bounding box center [817, 387] width 98 height 31
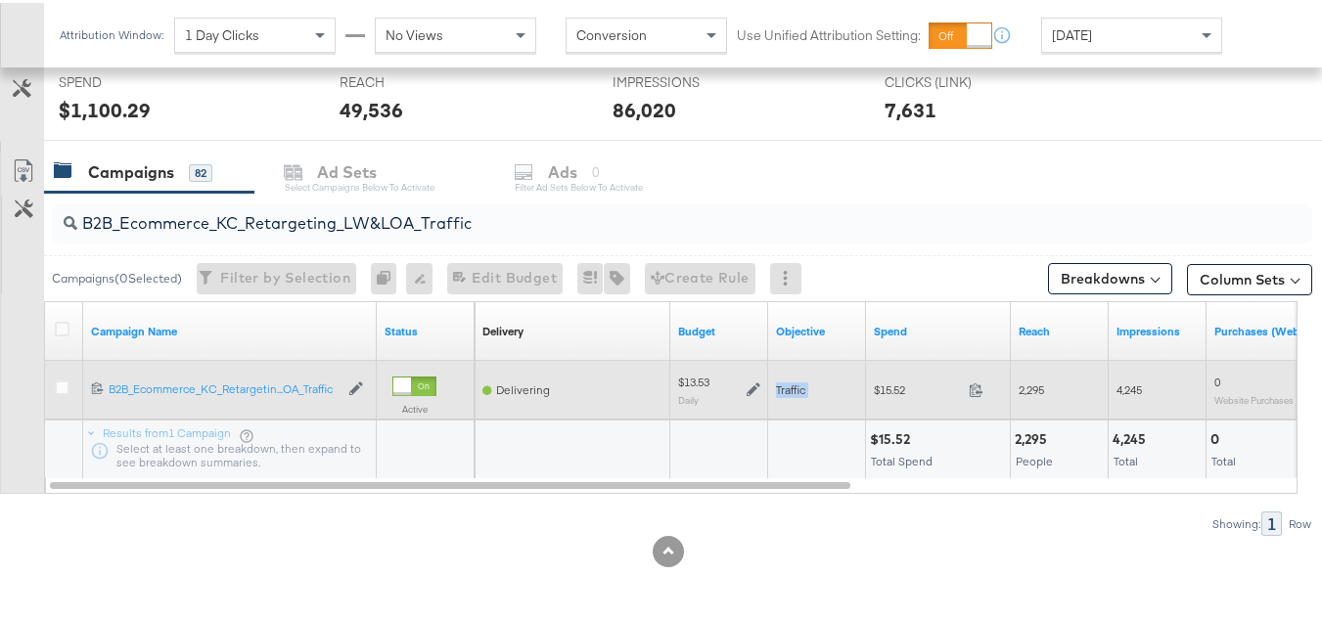
click at [865, 386] on div "Traffic" at bounding box center [817, 387] width 98 height 31
click at [884, 386] on span "$15.52" at bounding box center [917, 387] width 87 height 15
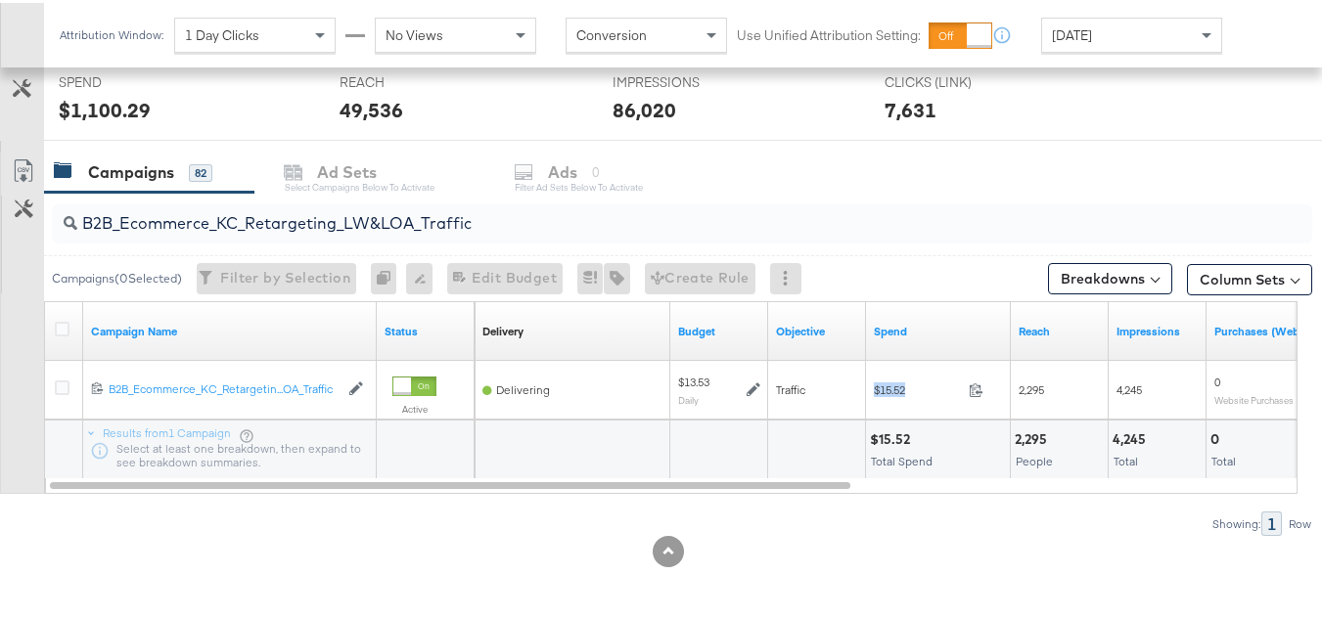
copy div "$15.52"
click at [463, 215] on input "B2B_Ecommerce_KC_Retargeting_LW&LOA_Traffic" at bounding box center [638, 213] width 1123 height 38
paste input "KC_Retargeting_Prospects & Clients_Conversions"
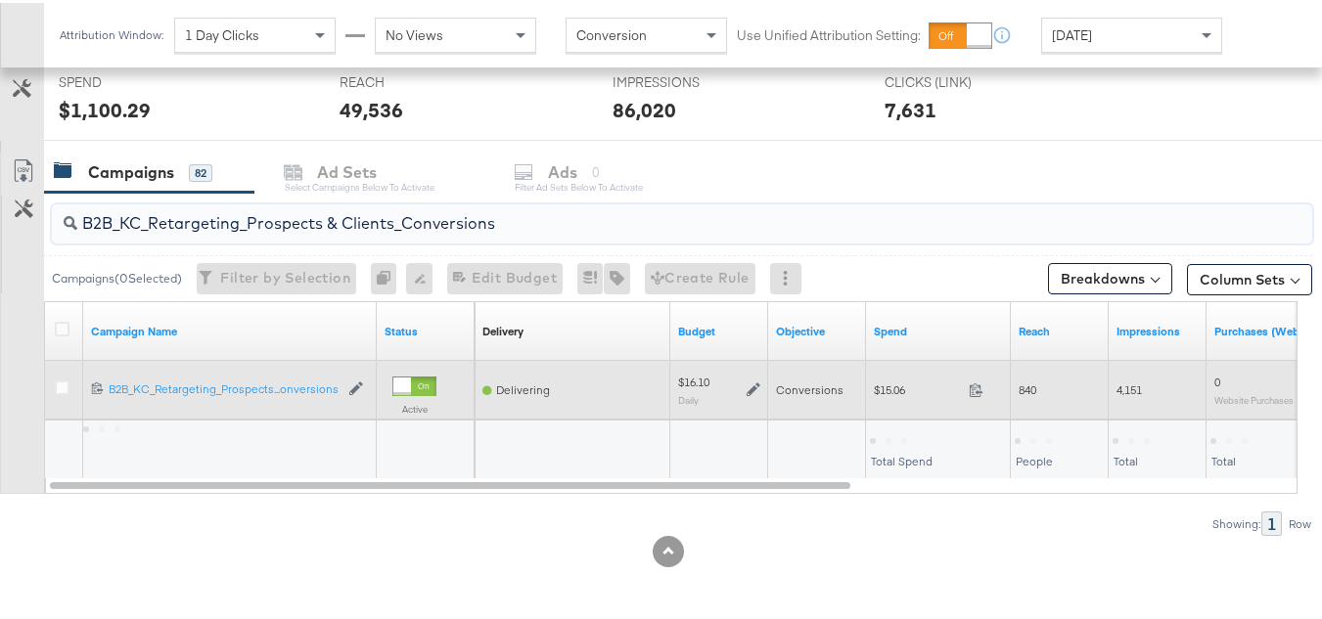
click at [887, 398] on div "$15.06 15.06" at bounding box center [938, 387] width 145 height 30
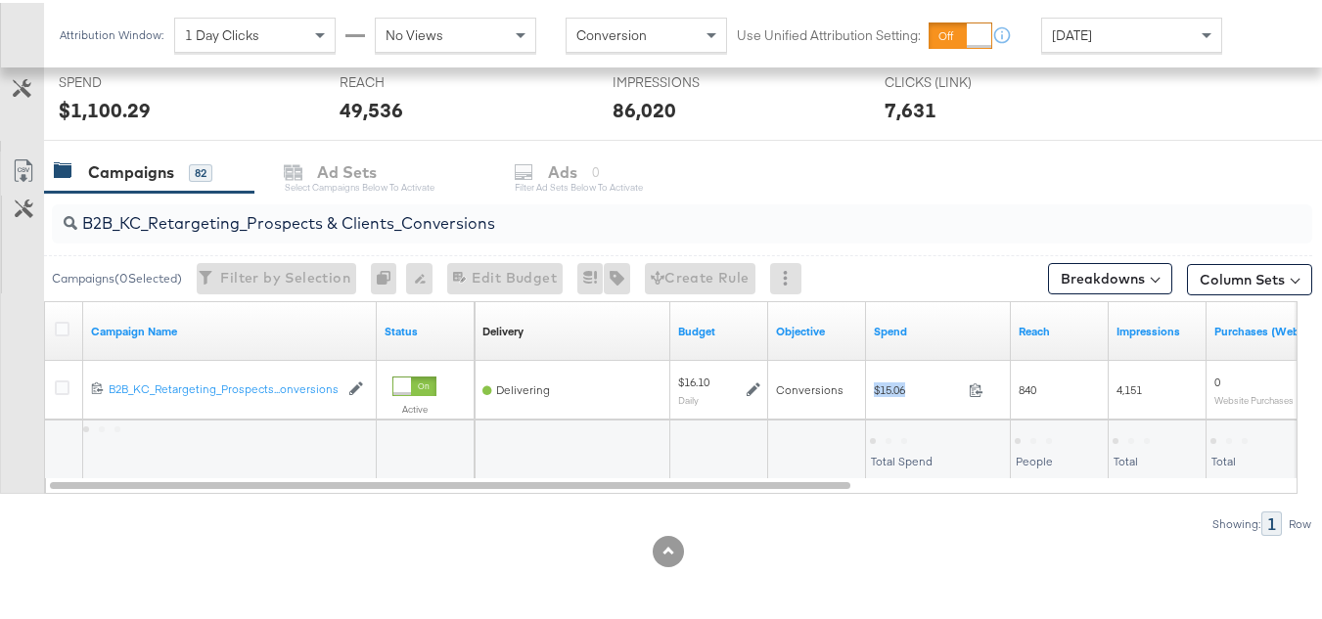
copy div "$15.06"
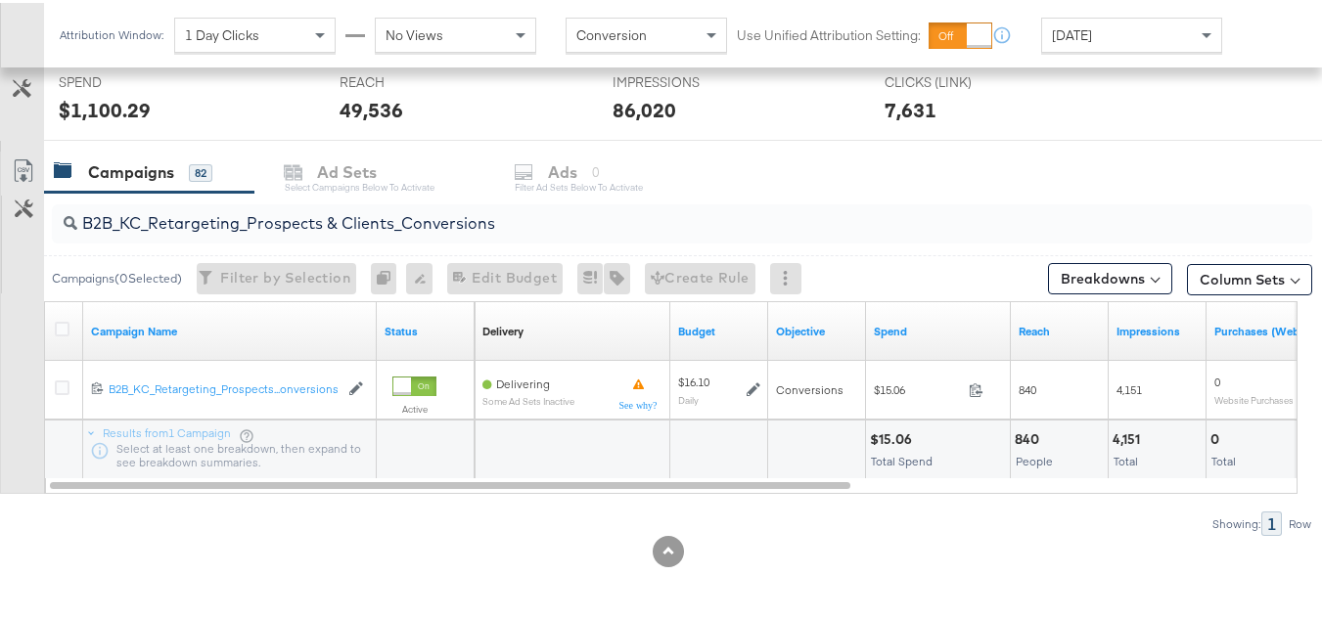
click at [460, 211] on input "B2B_KC_Retargeting_Prospects & Clients_Conversions" at bounding box center [638, 213] width 1123 height 38
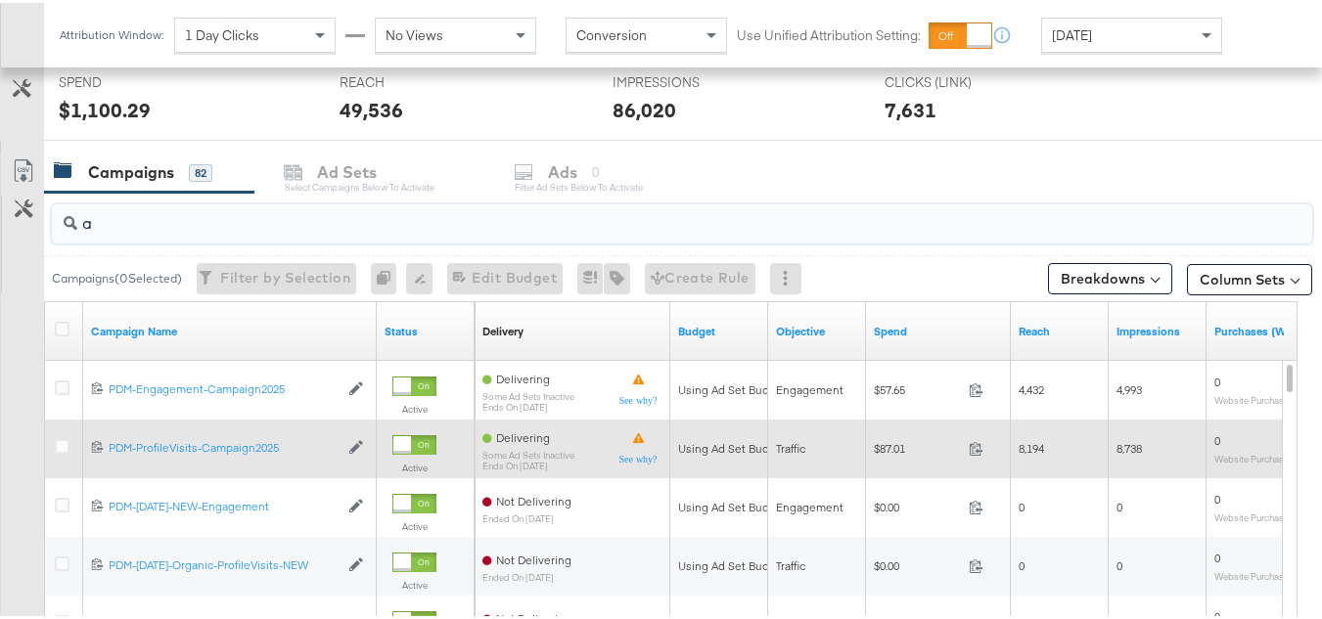
paste input "B2C_LAND_KC_Pros_Sig"
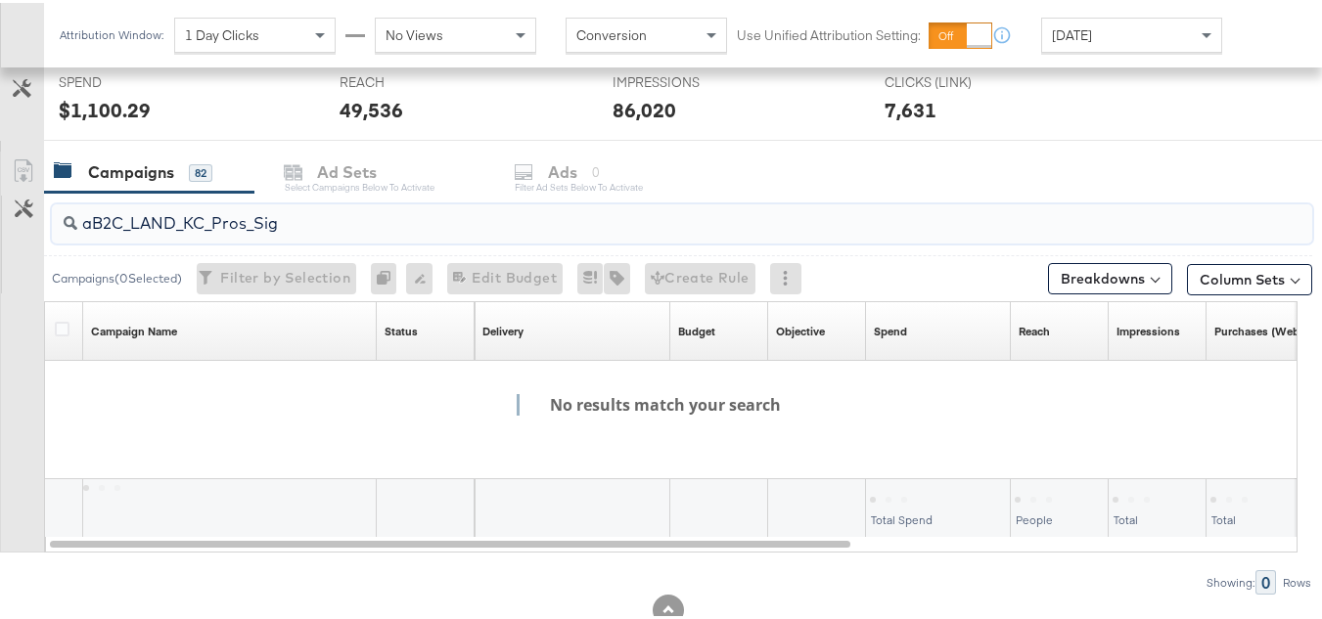
click at [335, 206] on input "aB2C_LAND_KC_Pros_Sig" at bounding box center [638, 213] width 1123 height 38
paste input "search"
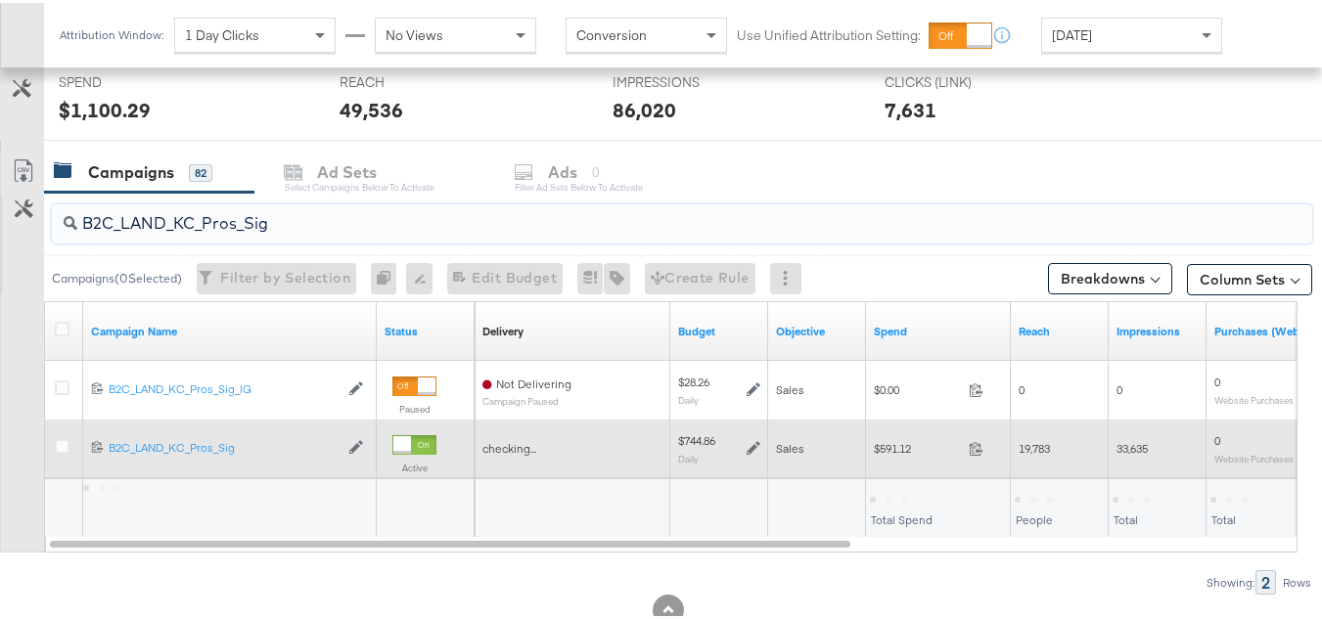
type input "B2C_LAND_KC_Pros_Sig"
click at [899, 449] on span "$591.12" at bounding box center [917, 445] width 87 height 15
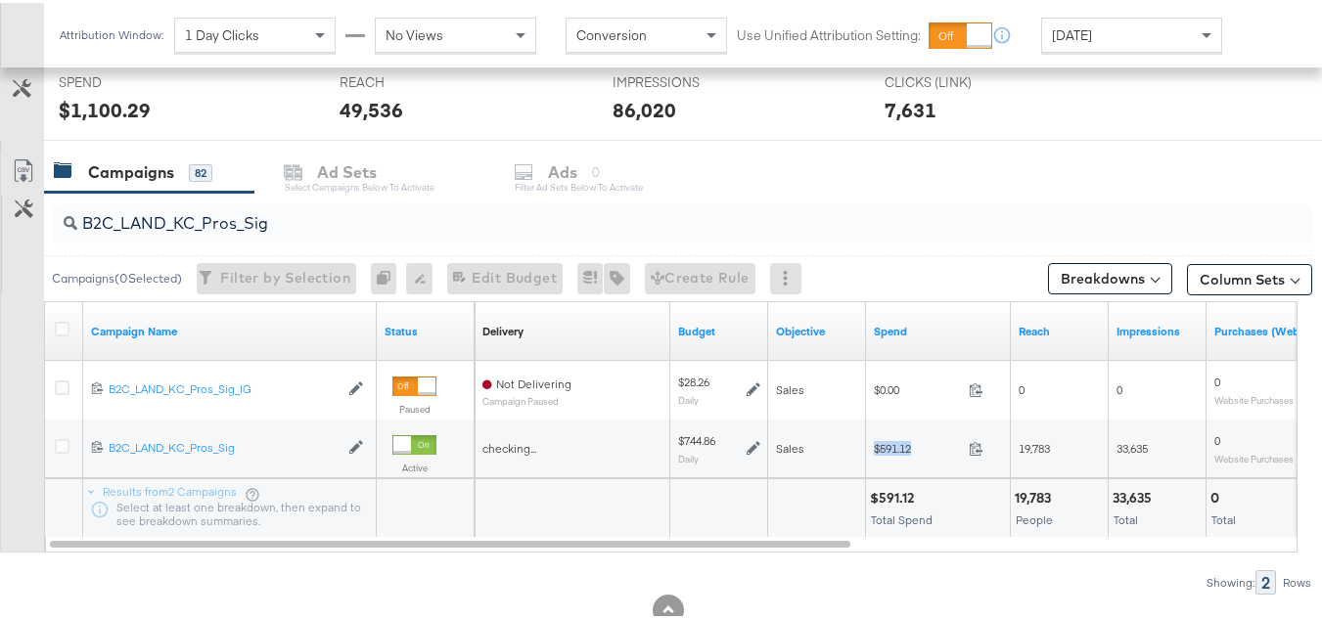
copy div "$591.12"
click at [985, 508] on div "$591.12 Total Spend" at bounding box center [938, 505] width 144 height 59
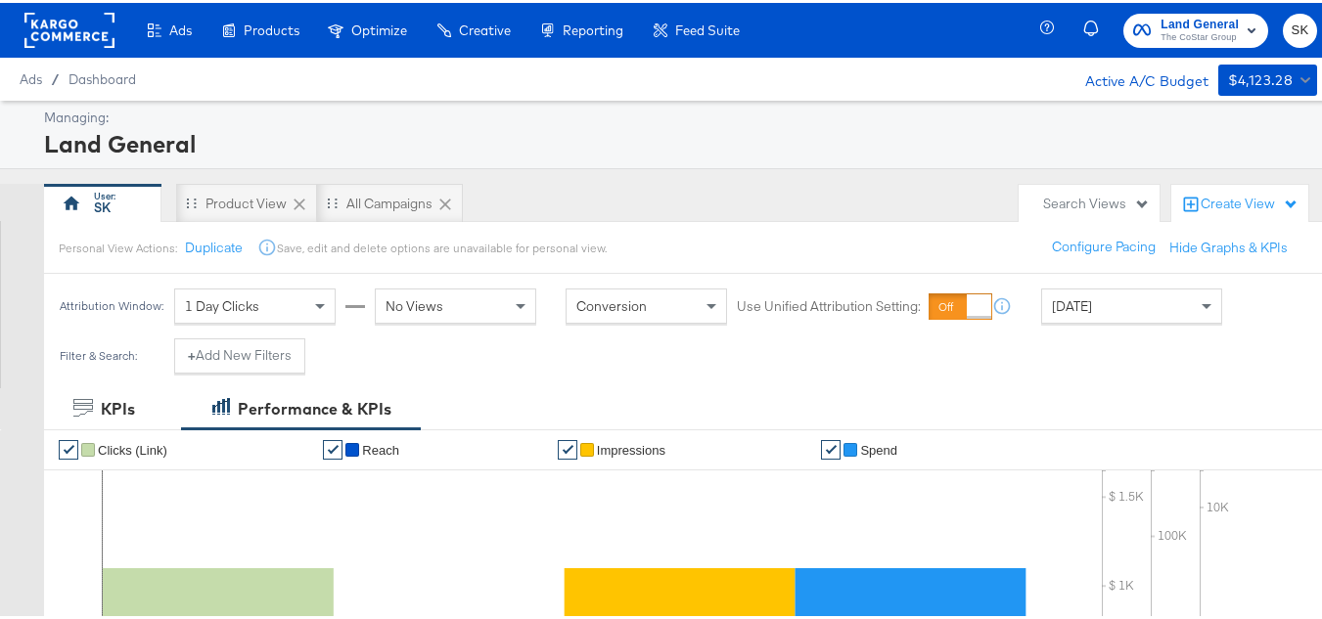
click at [106, 26] on rect at bounding box center [69, 27] width 90 height 35
